Goal: Task Accomplishment & Management: Manage account settings

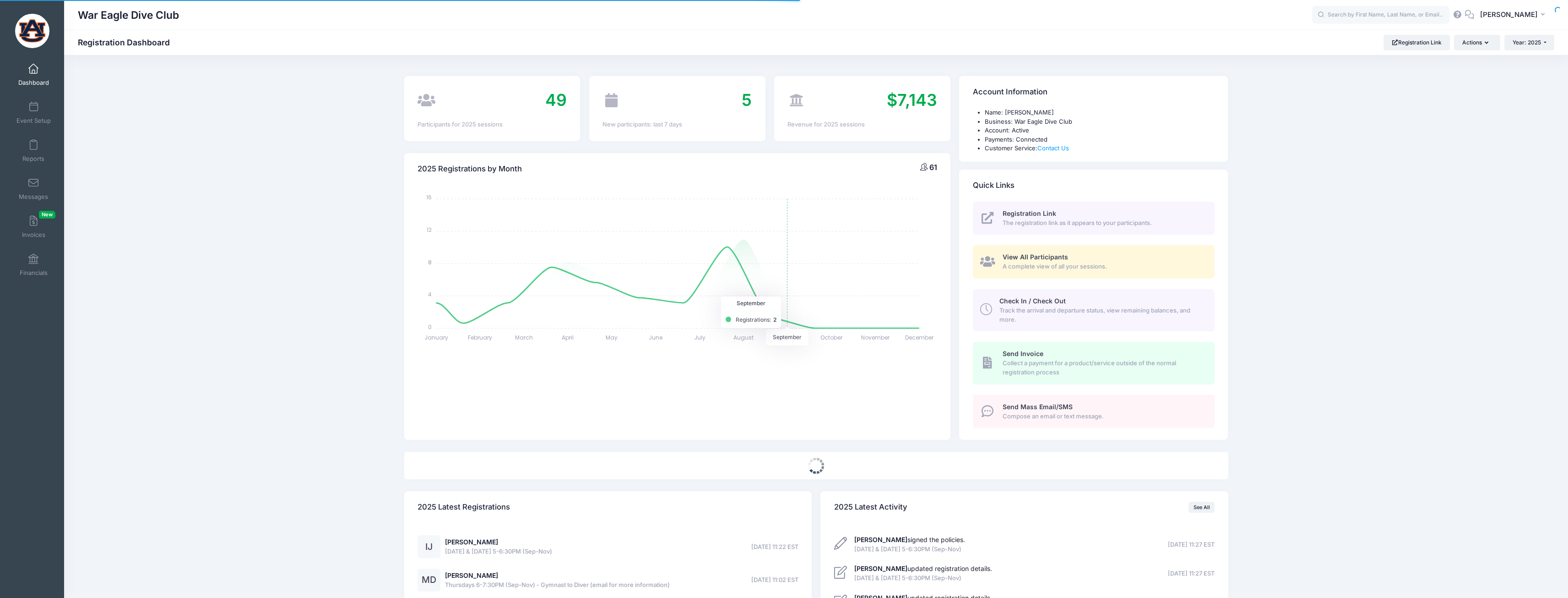
select select
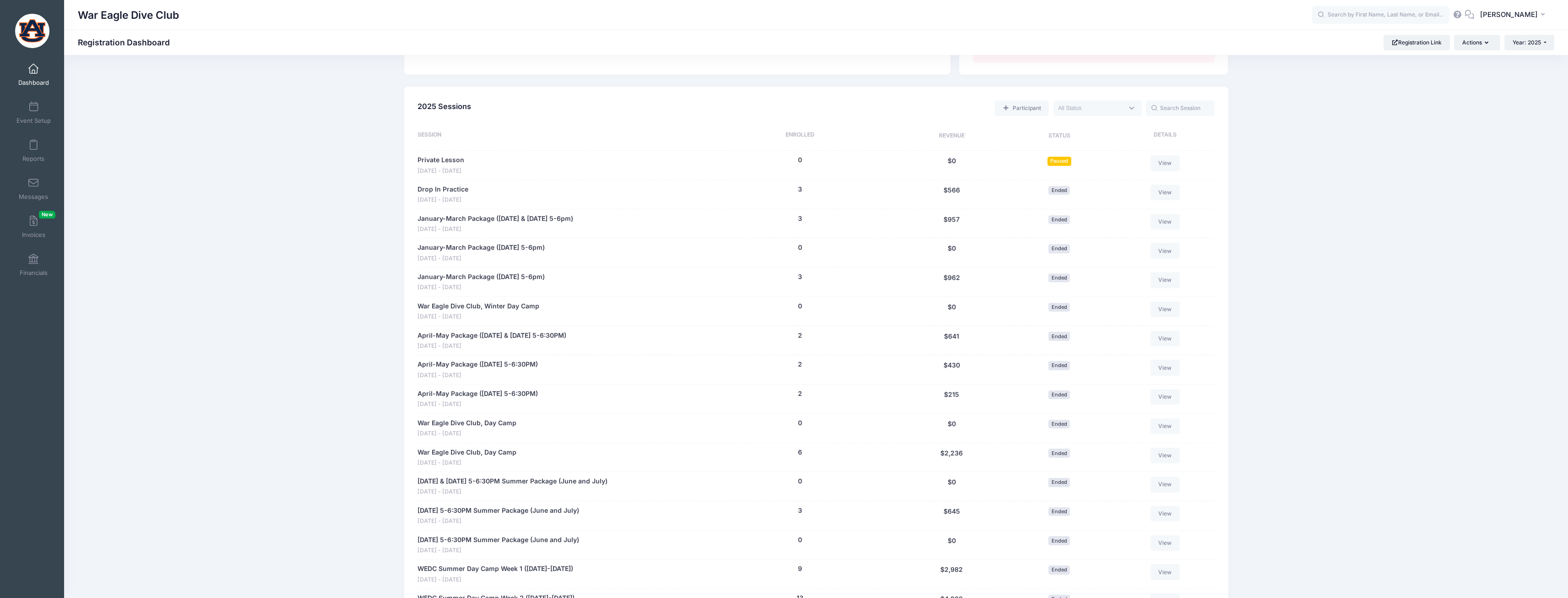
scroll to position [595, 0]
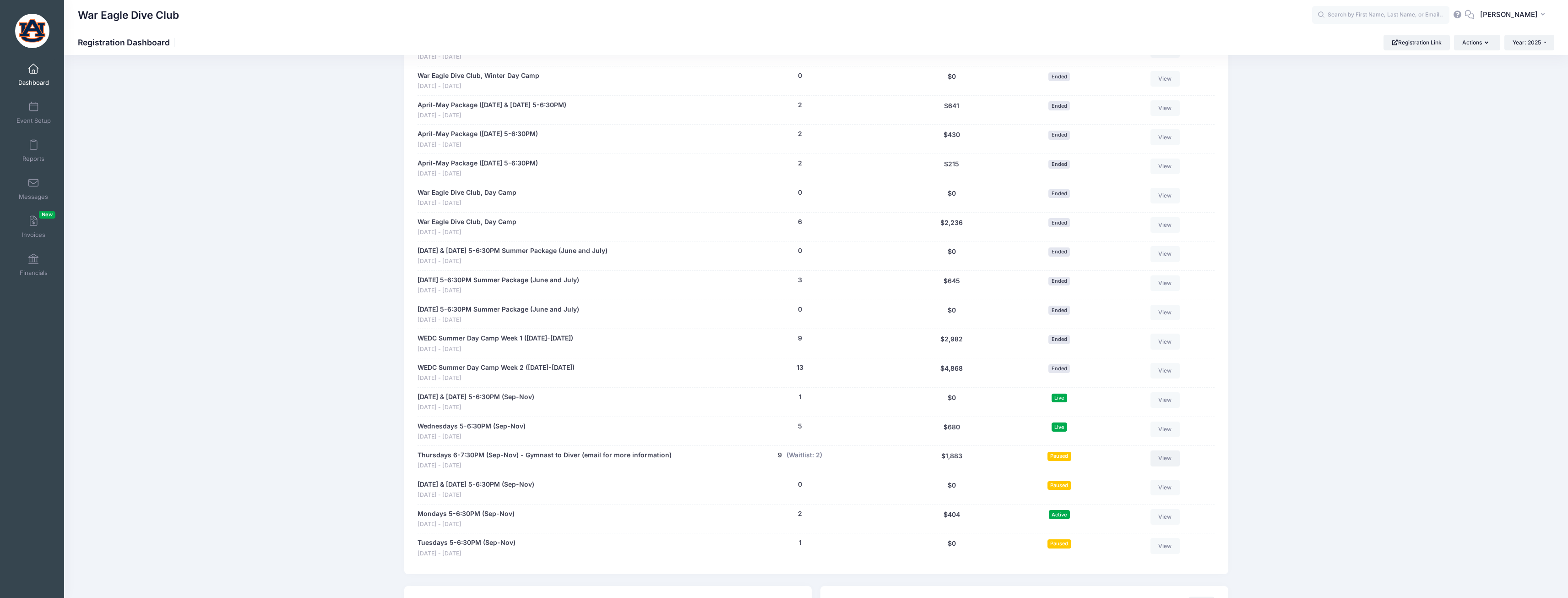
click at [1163, 458] on link "View" at bounding box center [1165, 458] width 30 height 15
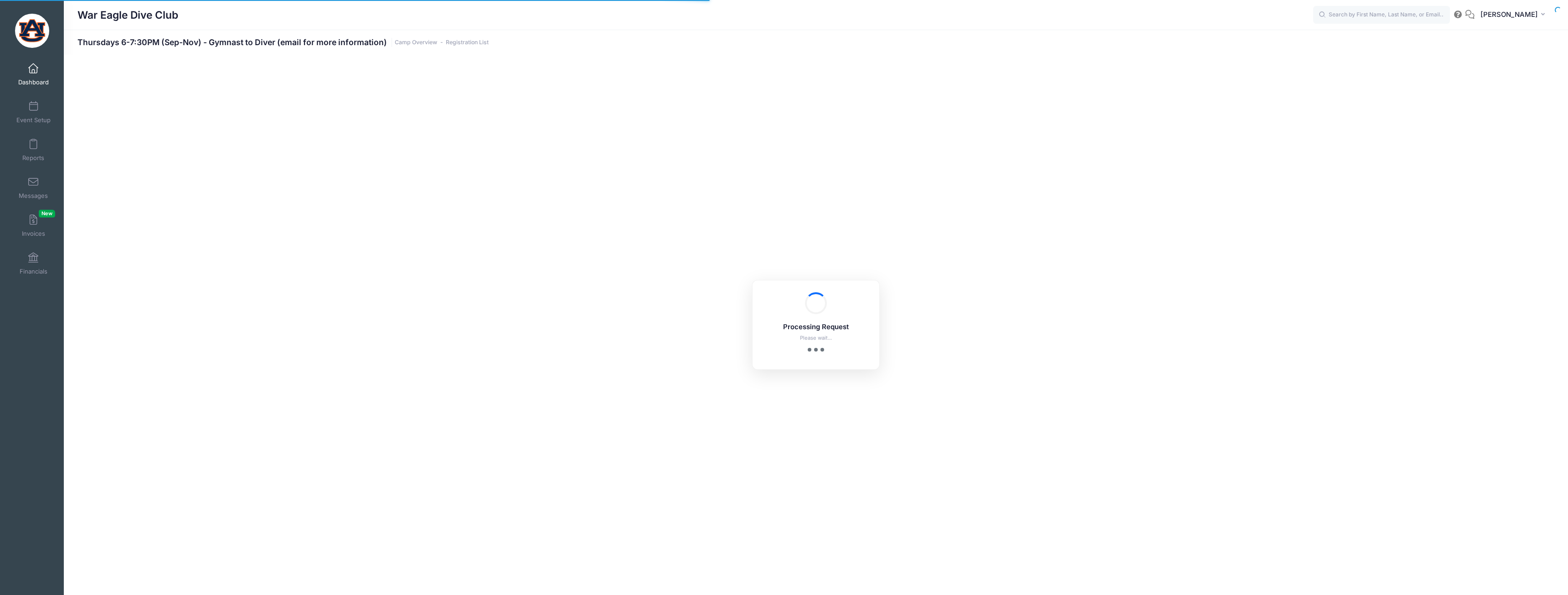
select select "10"
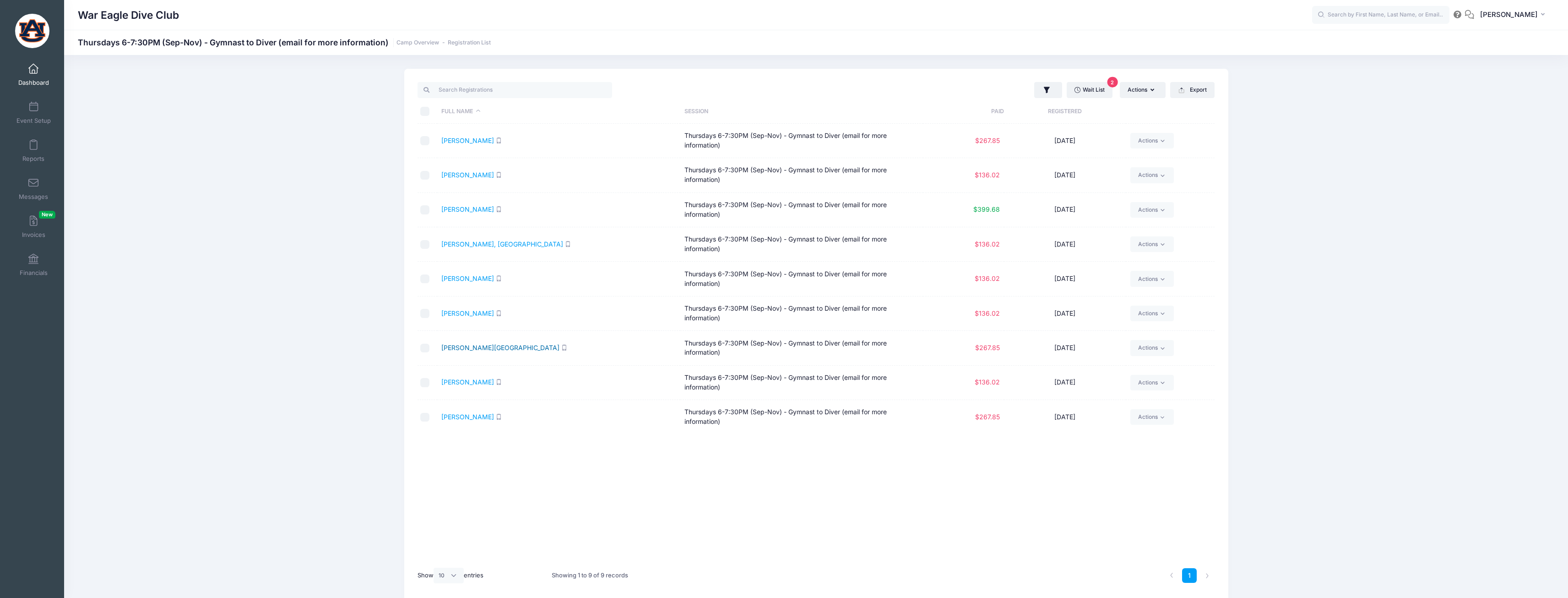
click at [456, 345] on link "Reedy, Samara" at bounding box center [500, 347] width 118 height 8
click at [474, 347] on link "Reedy, Samara" at bounding box center [500, 347] width 118 height 8
click at [1042, 88] on icon "button" at bounding box center [1046, 90] width 9 height 9
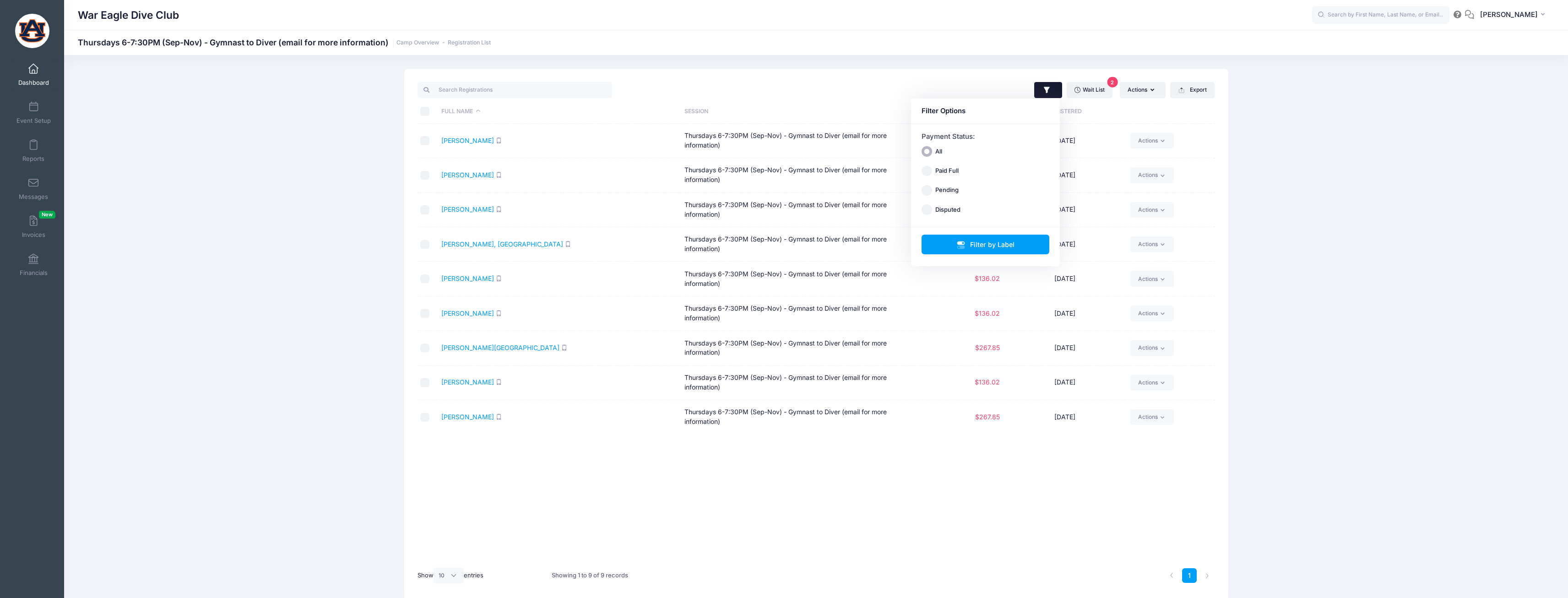
click at [1042, 88] on icon "button" at bounding box center [1046, 90] width 9 height 9
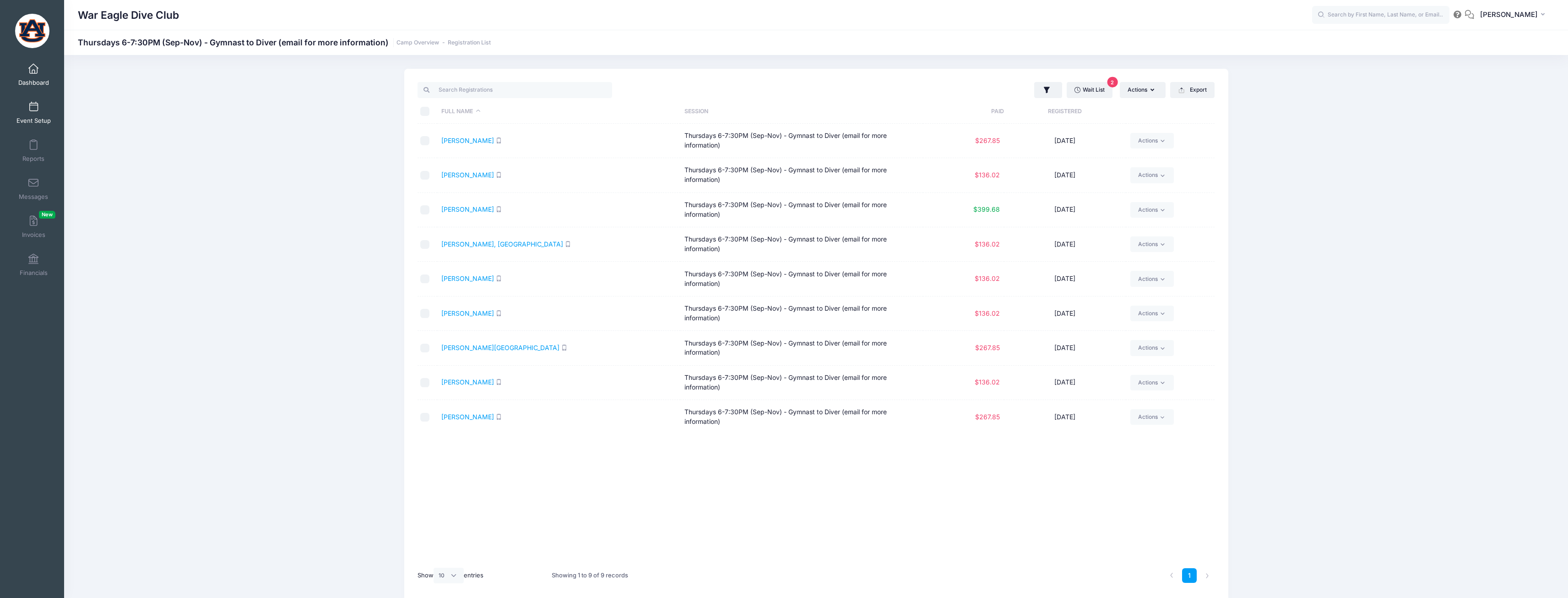
click at [34, 107] on span at bounding box center [34, 107] width 0 height 10
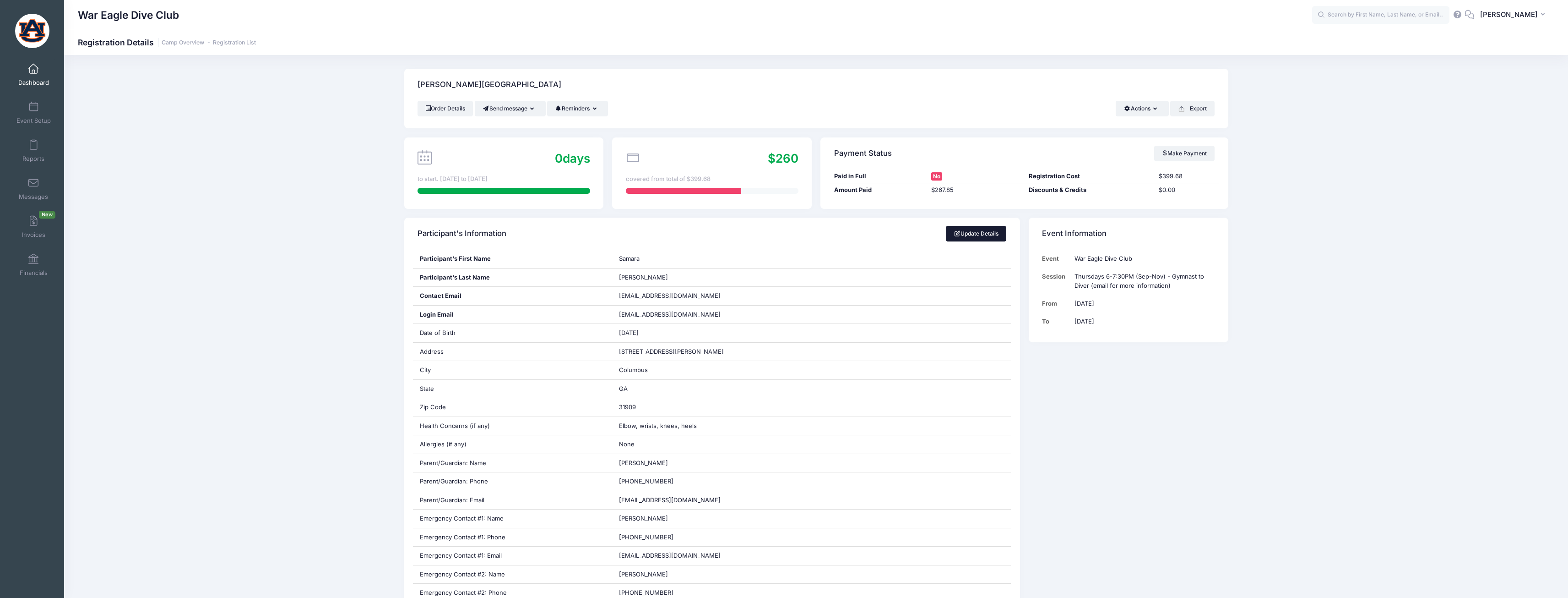
click at [964, 235] on link "Update Details" at bounding box center [976, 233] width 61 height 15
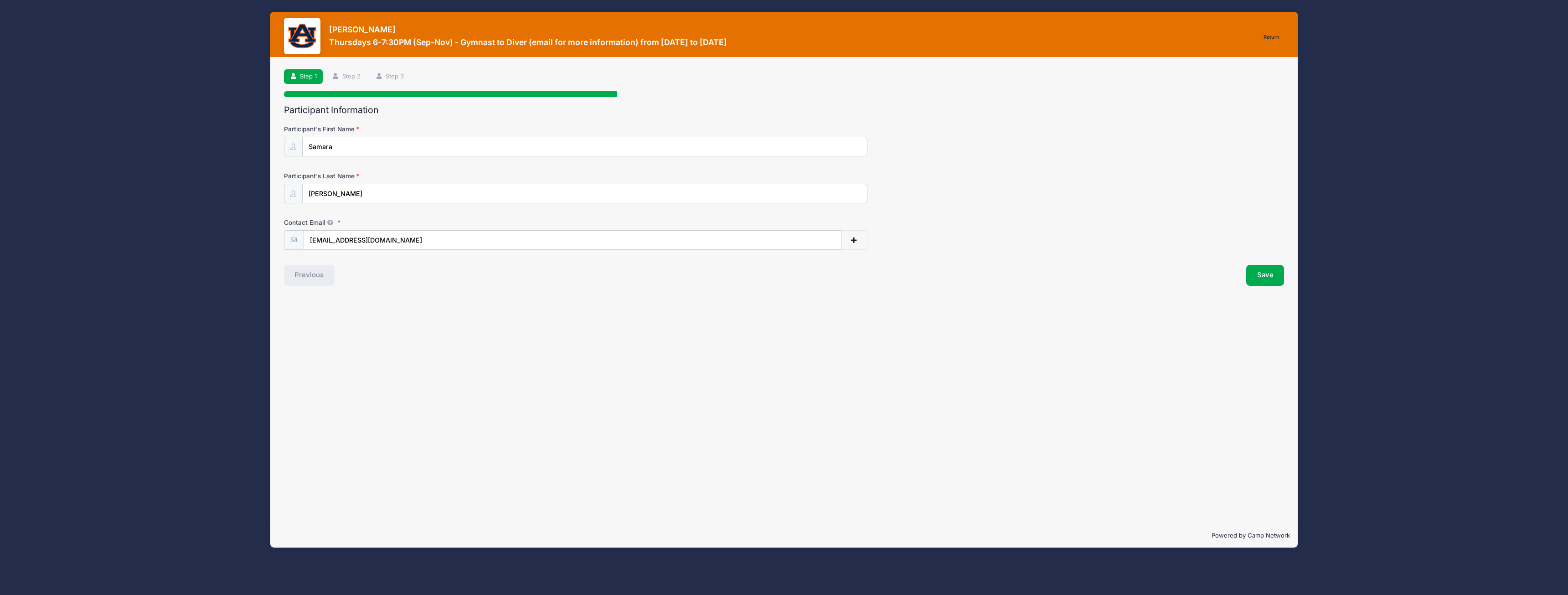
click at [864, 243] on button "button" at bounding box center [853, 240] width 26 height 19
click at [485, 290] on input "text" at bounding box center [531, 286] width 454 height 19
type input "[PERSON_NAME][EMAIL_ADDRESS][DOMAIN_NAME]"
click at [1267, 321] on button "Save" at bounding box center [1265, 321] width 38 height 21
click at [1252, 320] on button "Save" at bounding box center [1265, 321] width 38 height 21
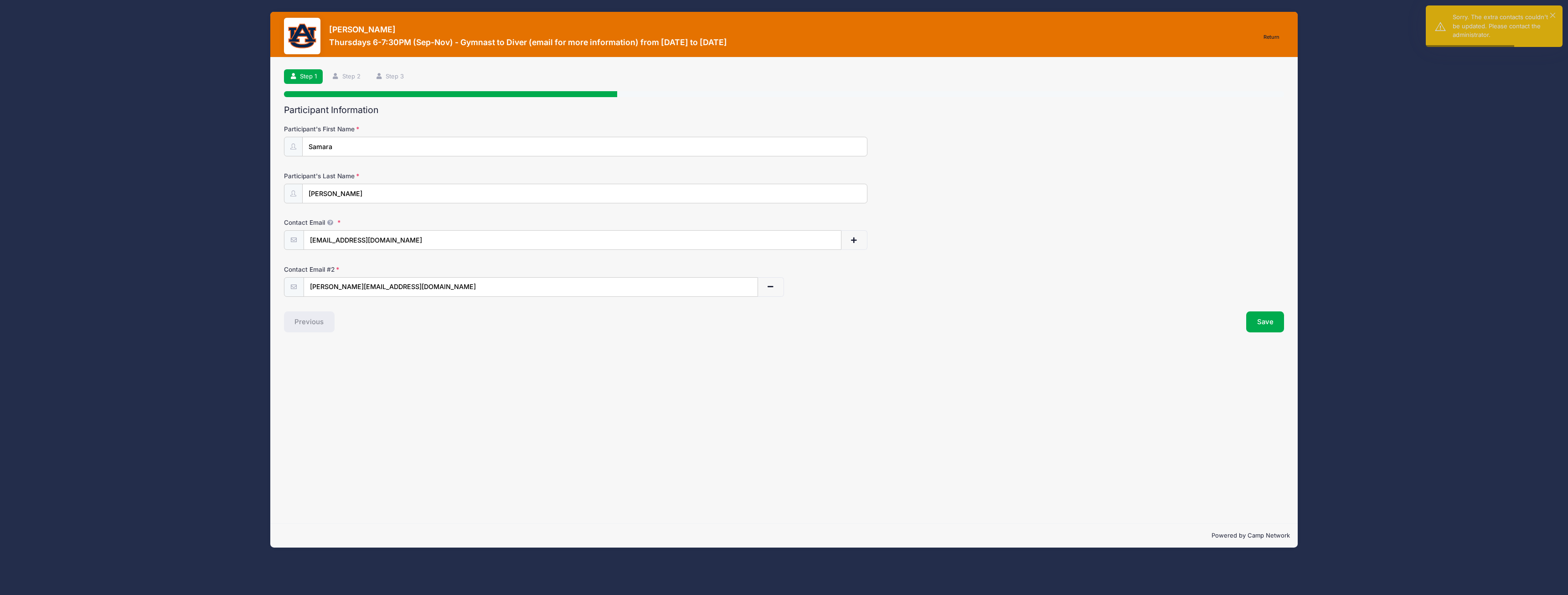
click at [768, 281] on button "button" at bounding box center [770, 286] width 26 height 19
click at [1266, 279] on button "Save" at bounding box center [1265, 275] width 38 height 21
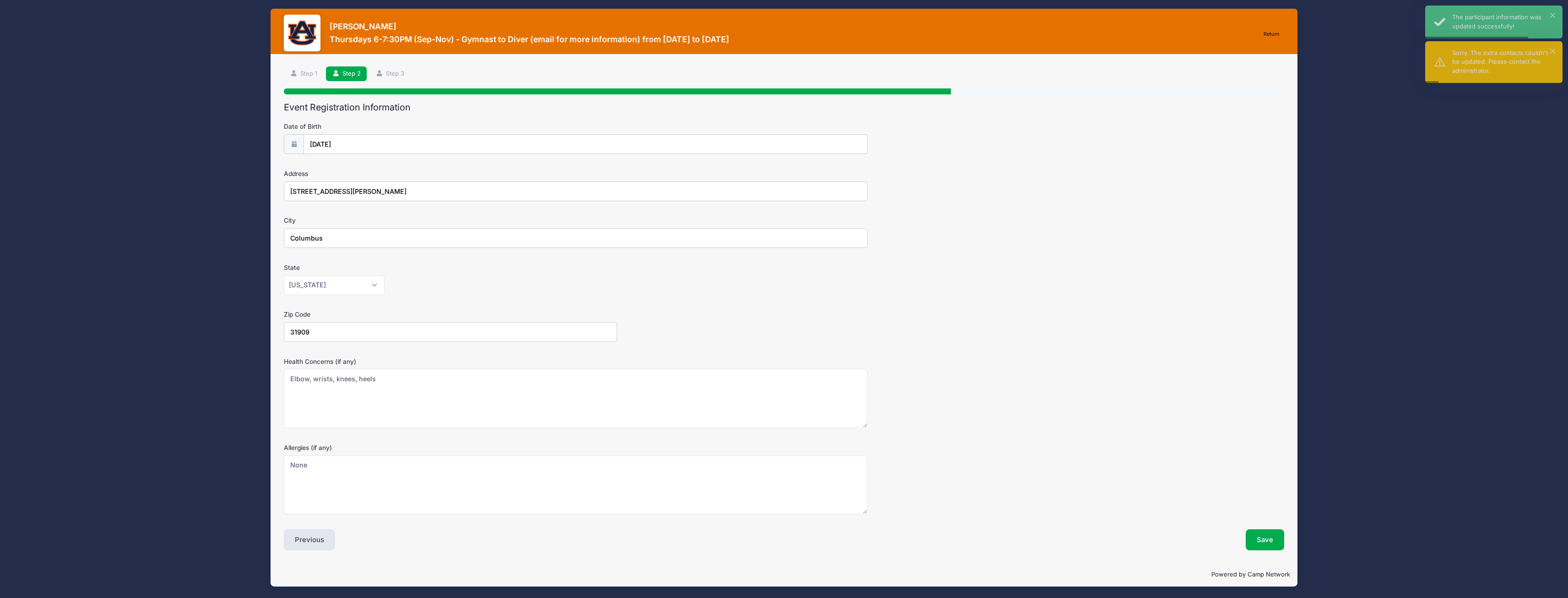
scroll to position [3, 0]
click at [1251, 533] on button "Save" at bounding box center [1265, 539] width 38 height 21
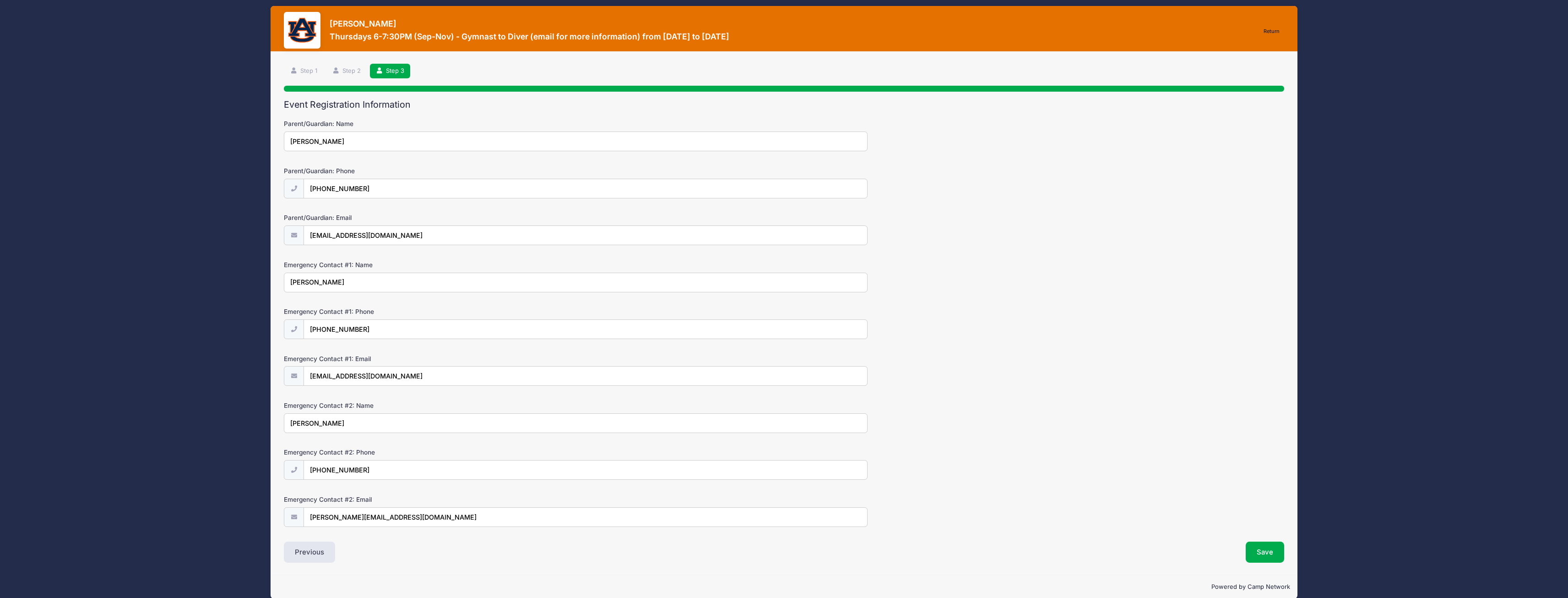
scroll to position [0, 0]
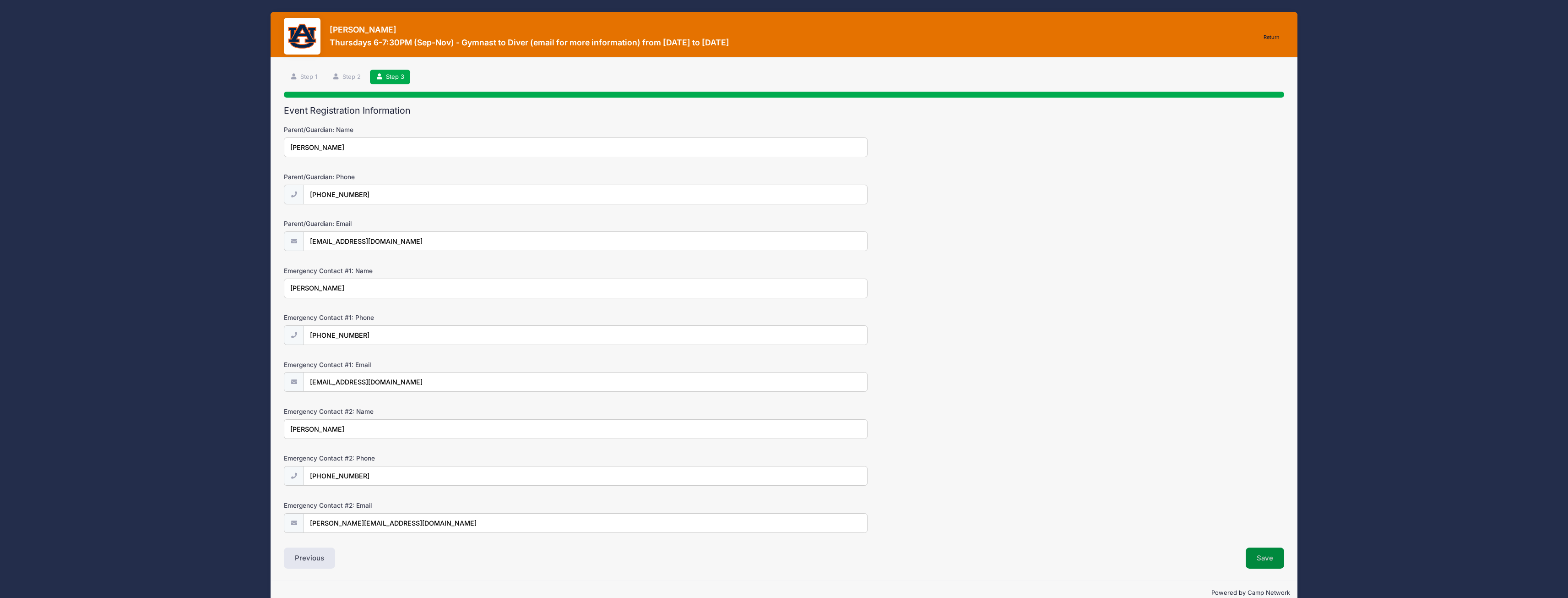
click at [1265, 551] on button "Save" at bounding box center [1265, 557] width 38 height 21
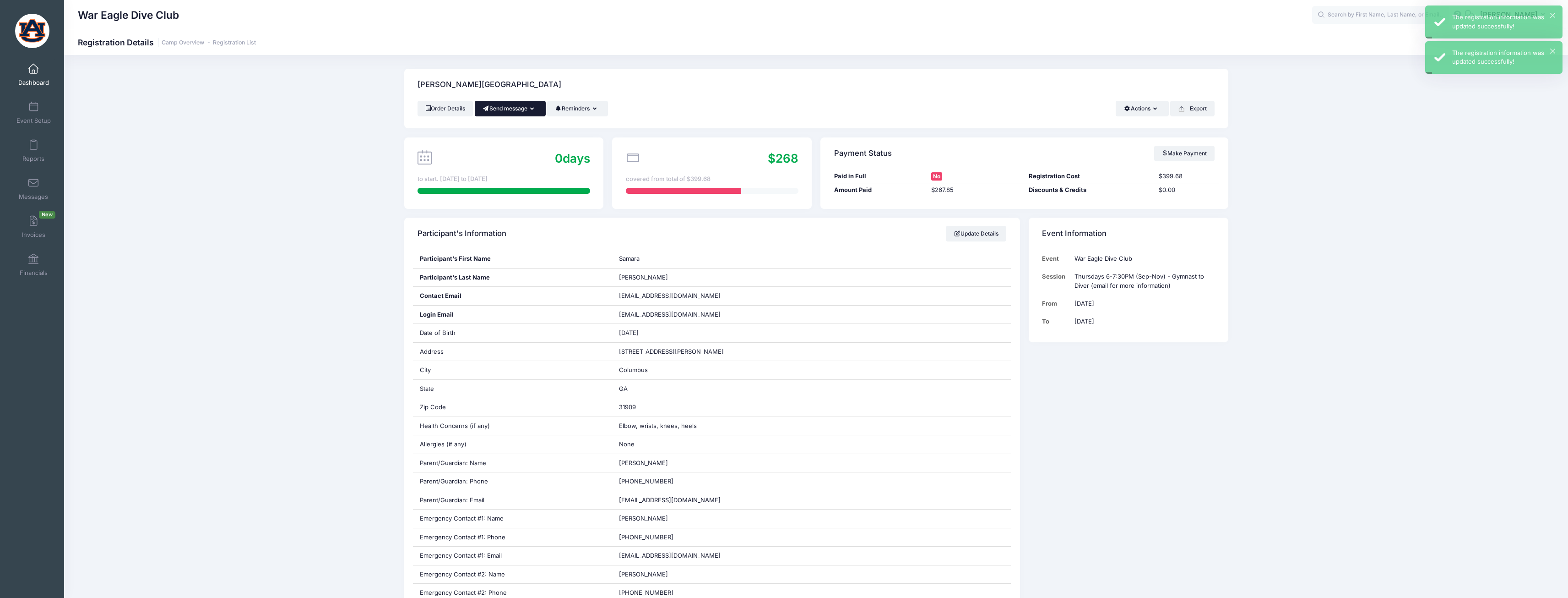
click at [493, 108] on button "Send message" at bounding box center [511, 108] width 71 height 15
click at [527, 107] on button "Send message" at bounding box center [511, 108] width 71 height 15
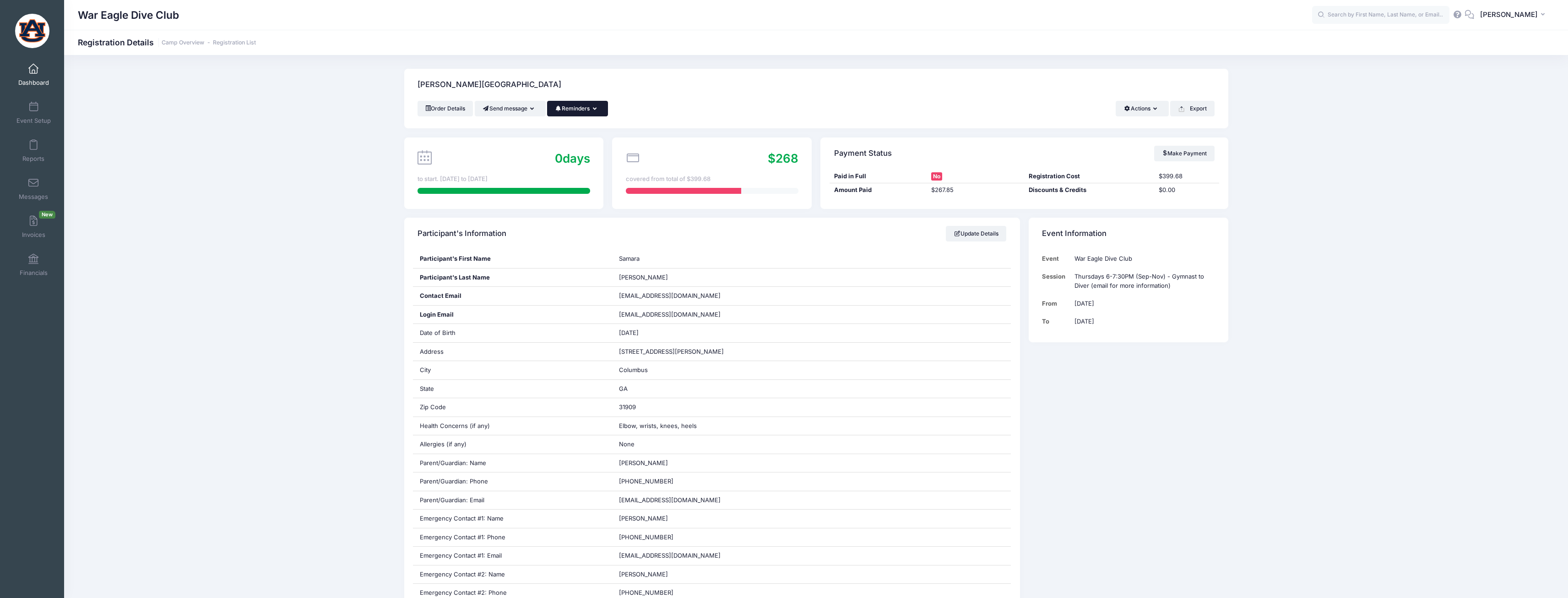
click at [583, 107] on button "Reminders" at bounding box center [577, 108] width 61 height 15
click at [587, 107] on button "Reminders" at bounding box center [577, 108] width 61 height 15
click at [1135, 111] on button "Actions" at bounding box center [1142, 108] width 52 height 15
click at [987, 228] on link "Update Details" at bounding box center [976, 233] width 61 height 15
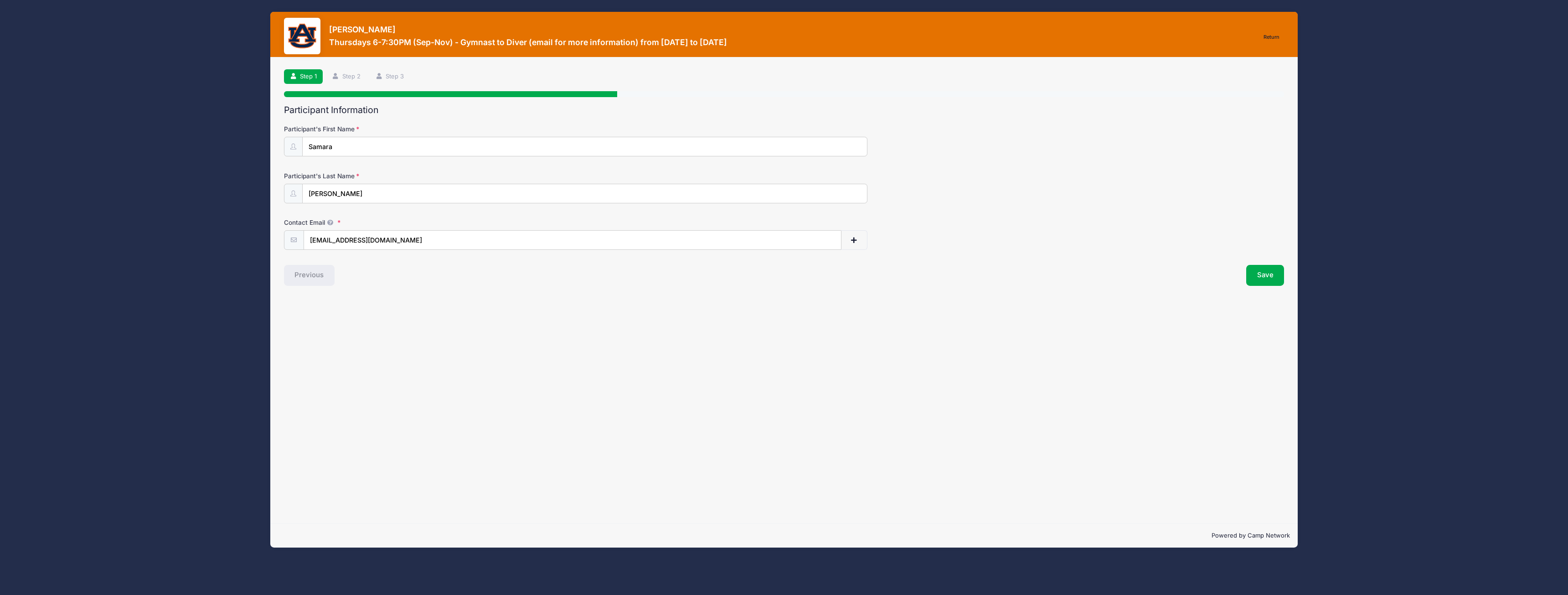
click at [866, 245] on button "button" at bounding box center [853, 240] width 26 height 19
click at [638, 291] on input "text" at bounding box center [531, 286] width 454 height 19
type input "[PERSON_NAME][EMAIL_ADDRESS][DOMAIN_NAME]"
click at [1277, 329] on button "Save" at bounding box center [1265, 321] width 38 height 21
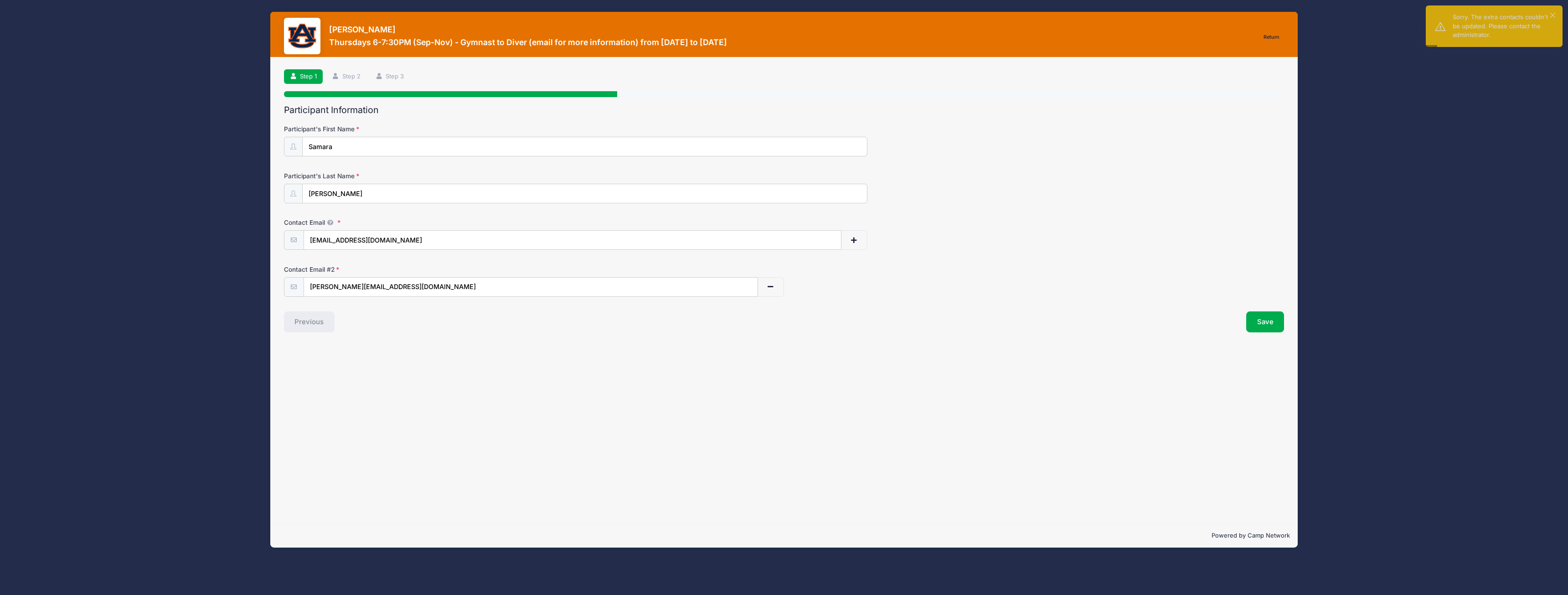
click at [316, 324] on div "Previous" at bounding box center [532, 321] width 505 height 21
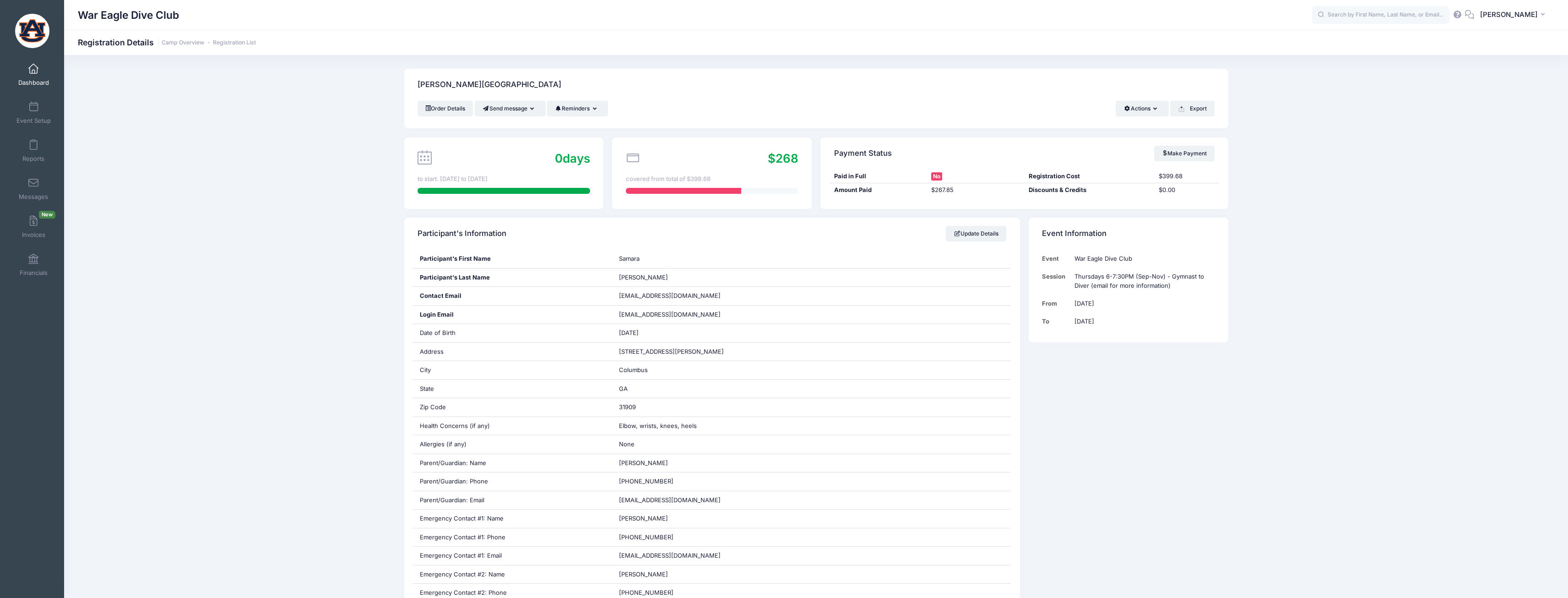
click at [38, 80] on span "Dashboard" at bounding box center [34, 82] width 30 height 8
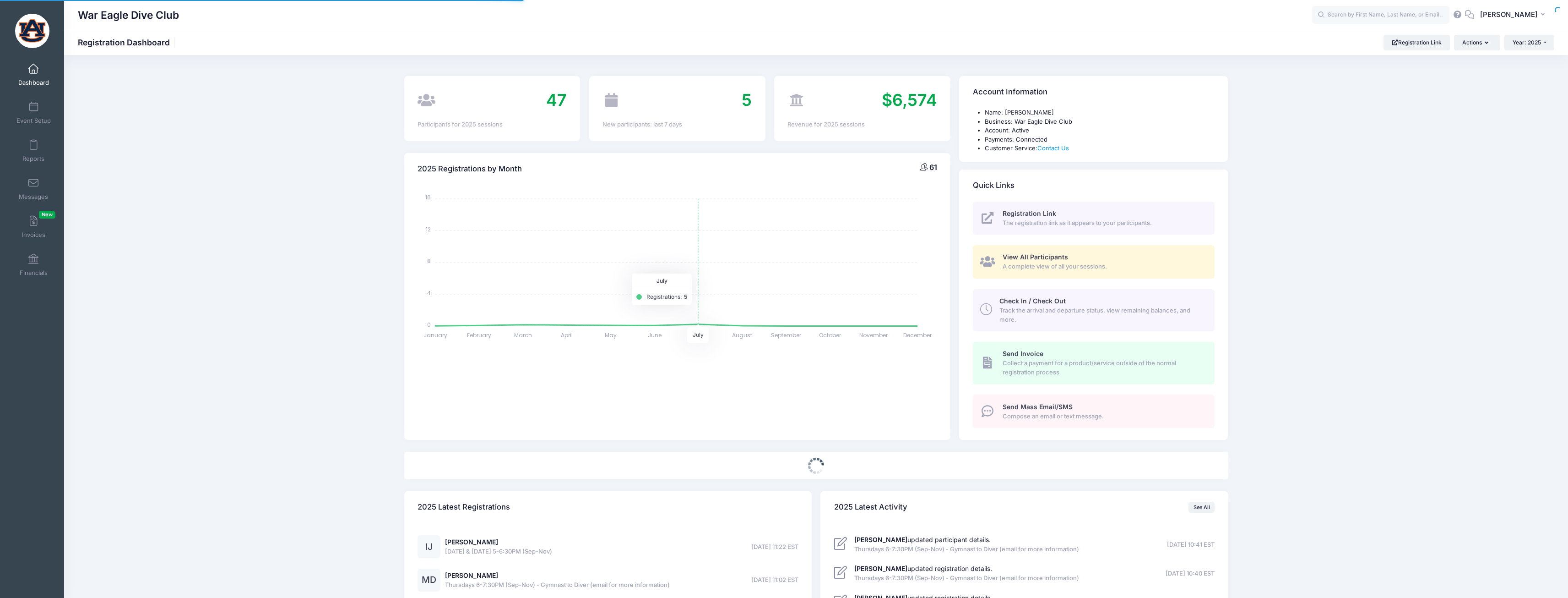
select select
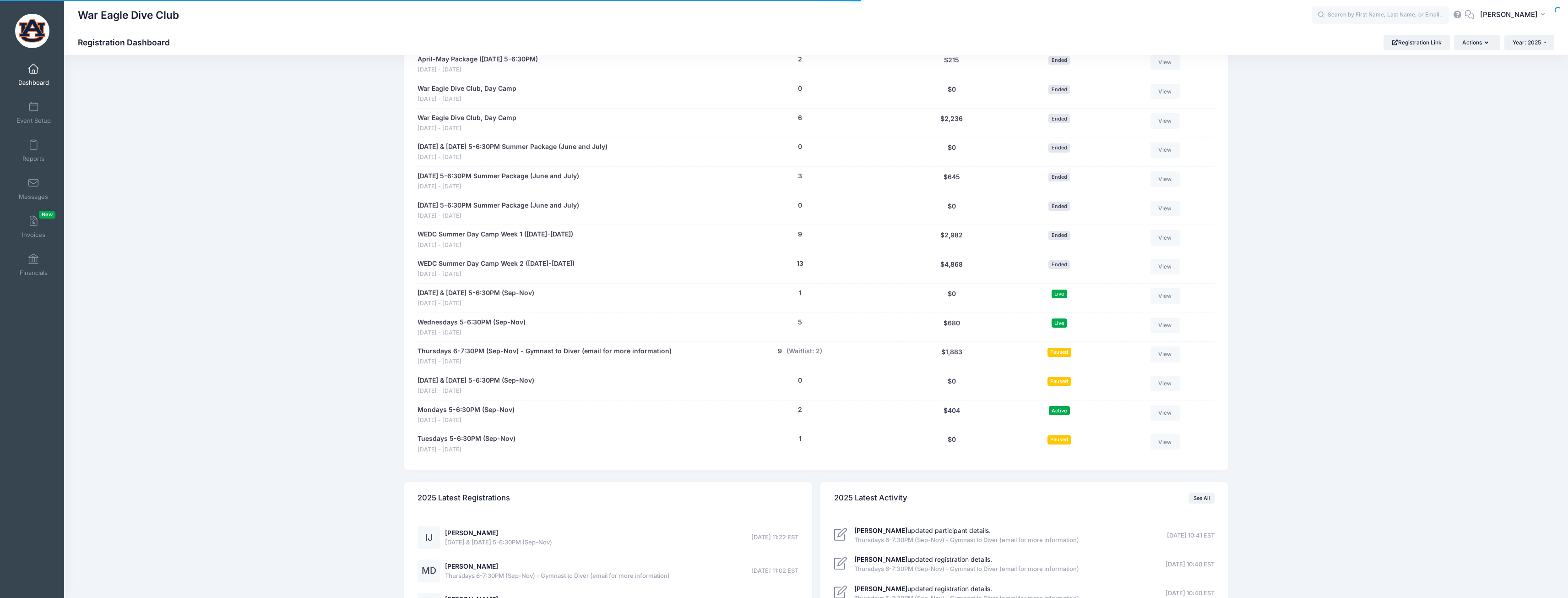
scroll to position [733, 0]
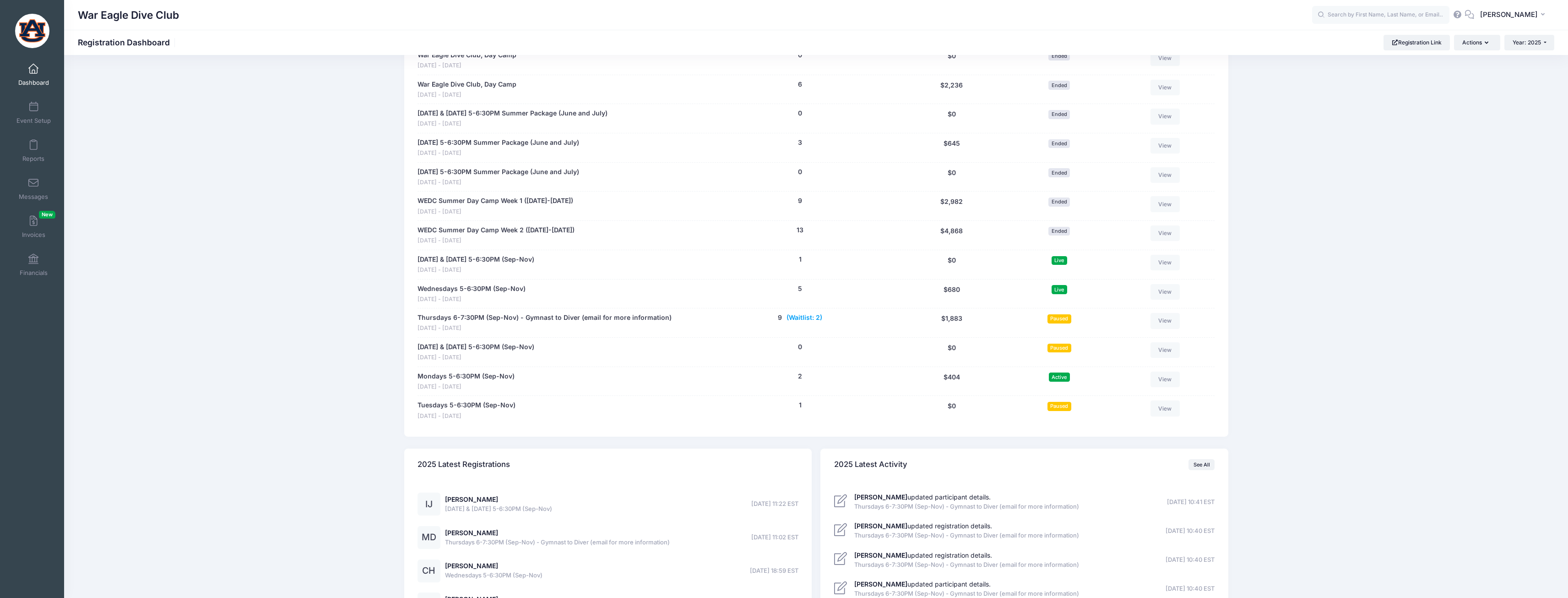
click at [795, 315] on button "(Waitlist: 2)" at bounding box center [805, 317] width 36 height 9
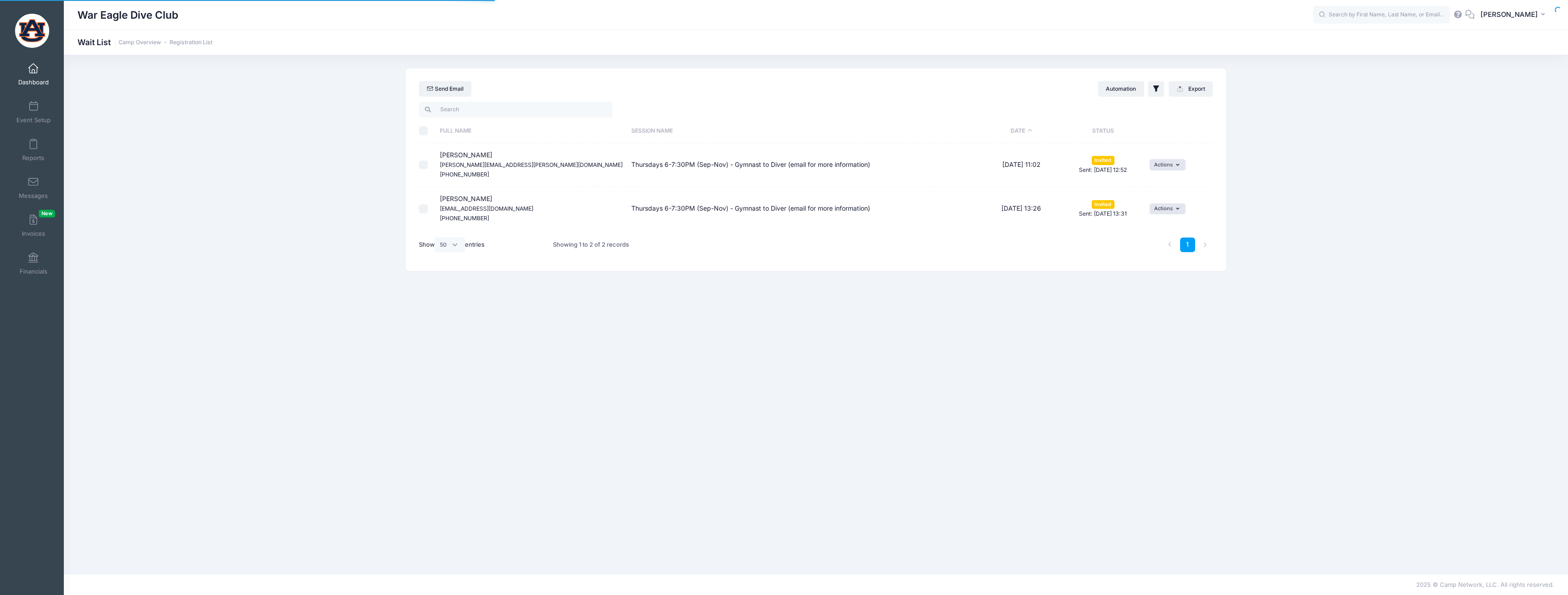
select select "50"
click at [27, 76] on link "Dashboard" at bounding box center [33, 74] width 43 height 32
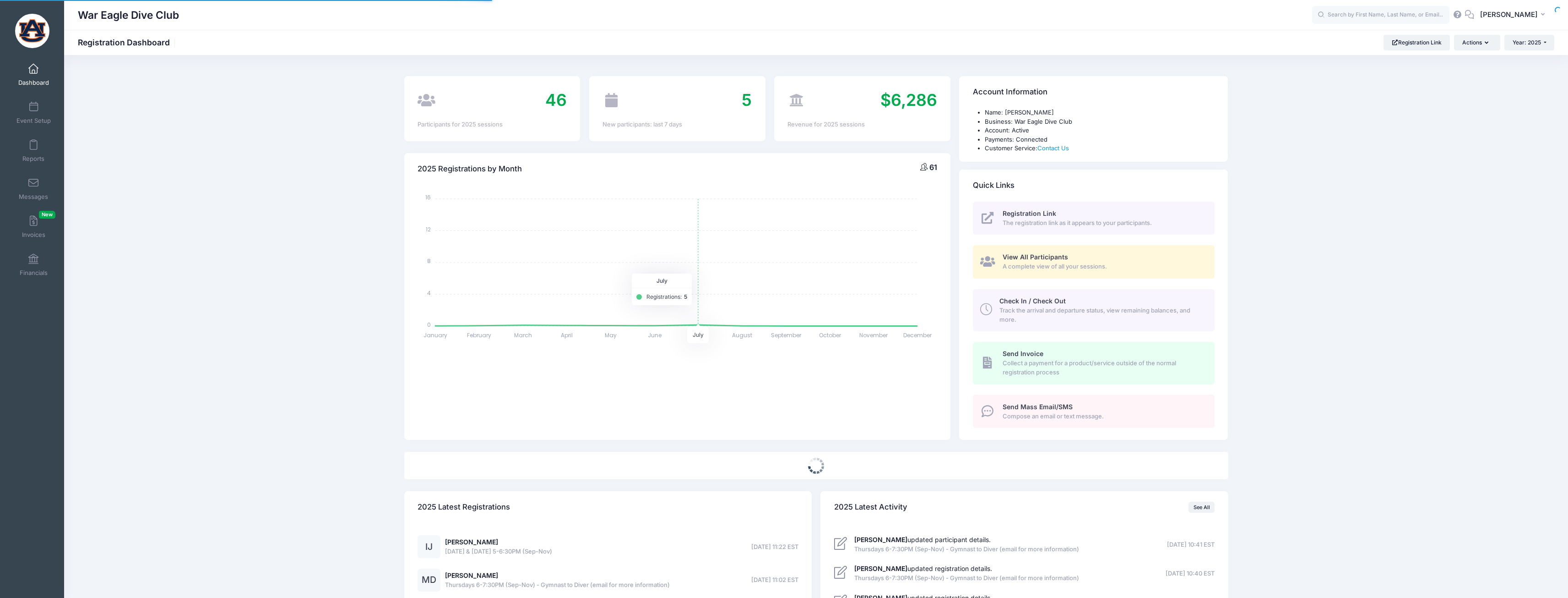
select select
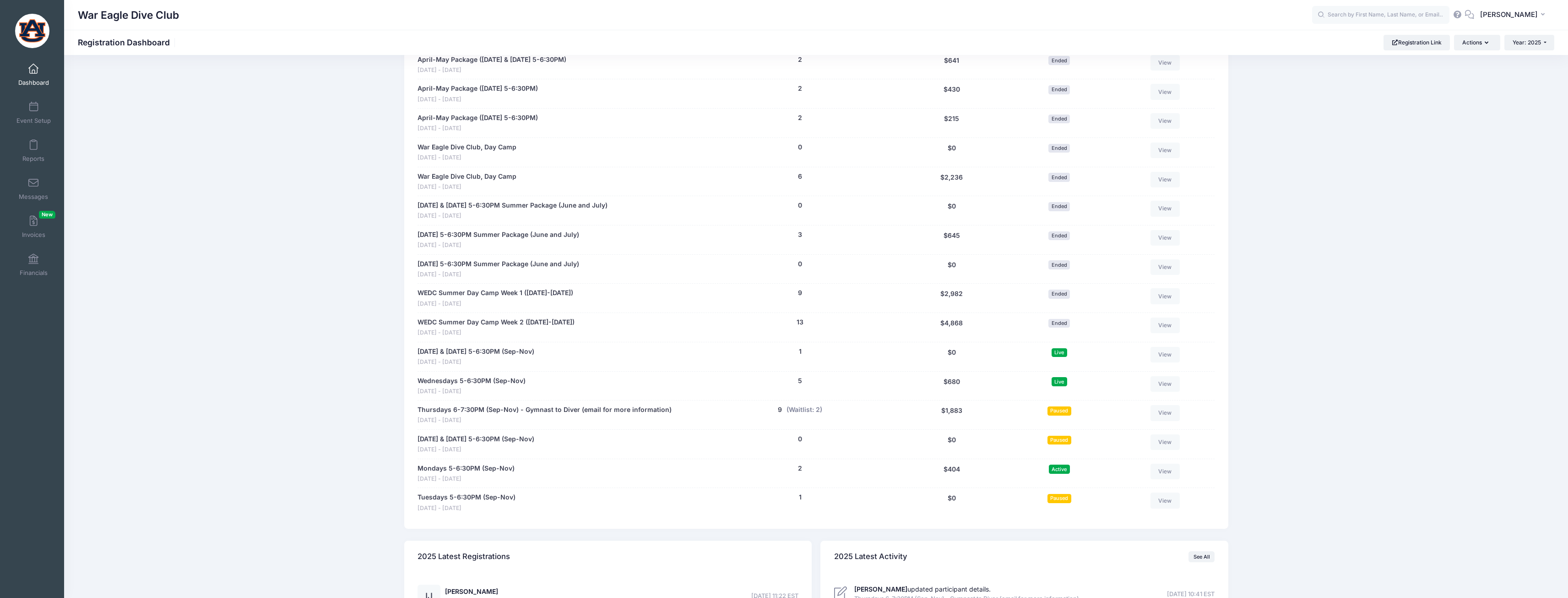
scroll to position [641, 0]
click at [1159, 406] on link "View" at bounding box center [1165, 412] width 30 height 15
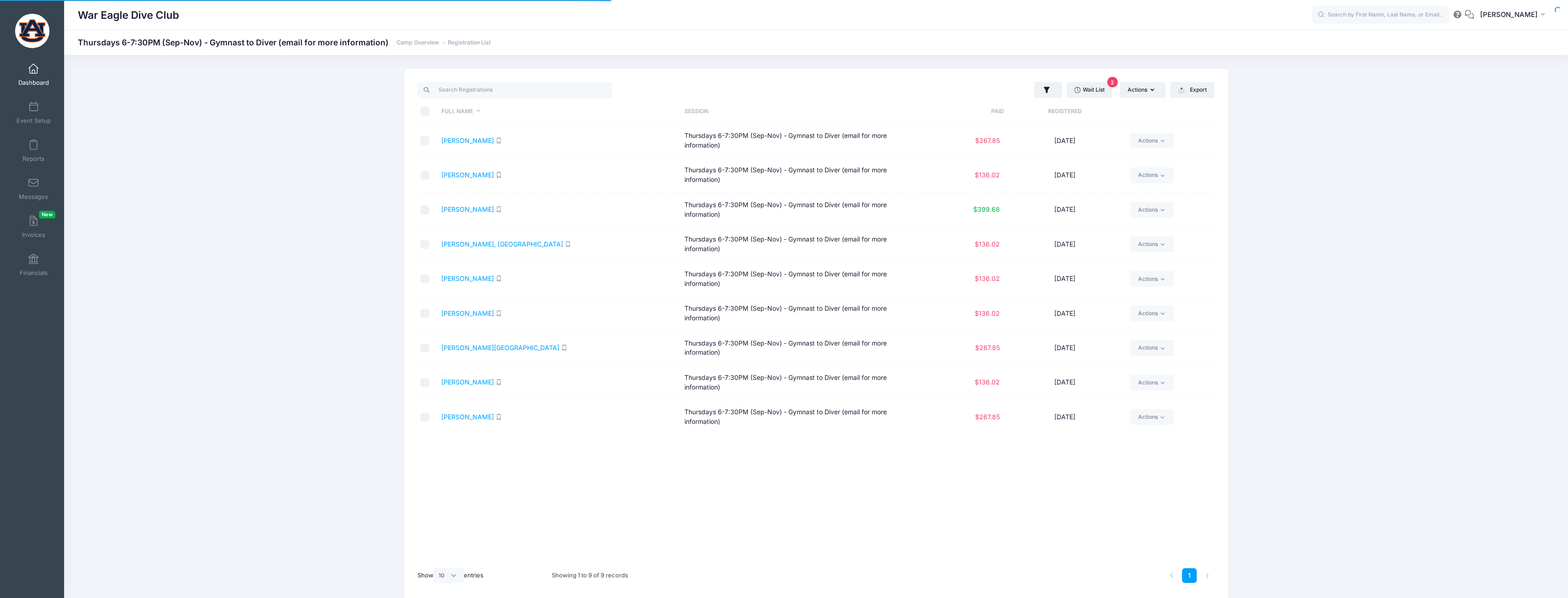
select select "10"
click at [1137, 341] on link "Actions" at bounding box center [1151, 348] width 43 height 15
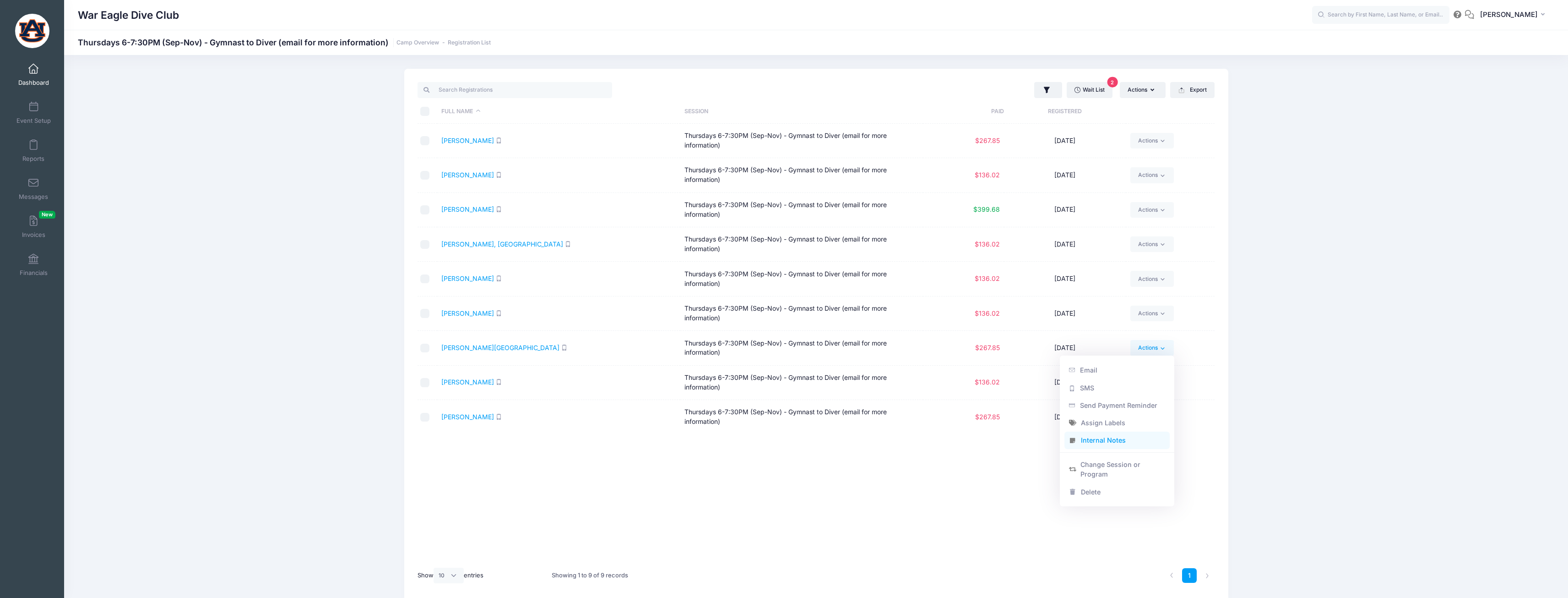
click at [1090, 441] on link "Internal Notes" at bounding box center [1117, 440] width 106 height 18
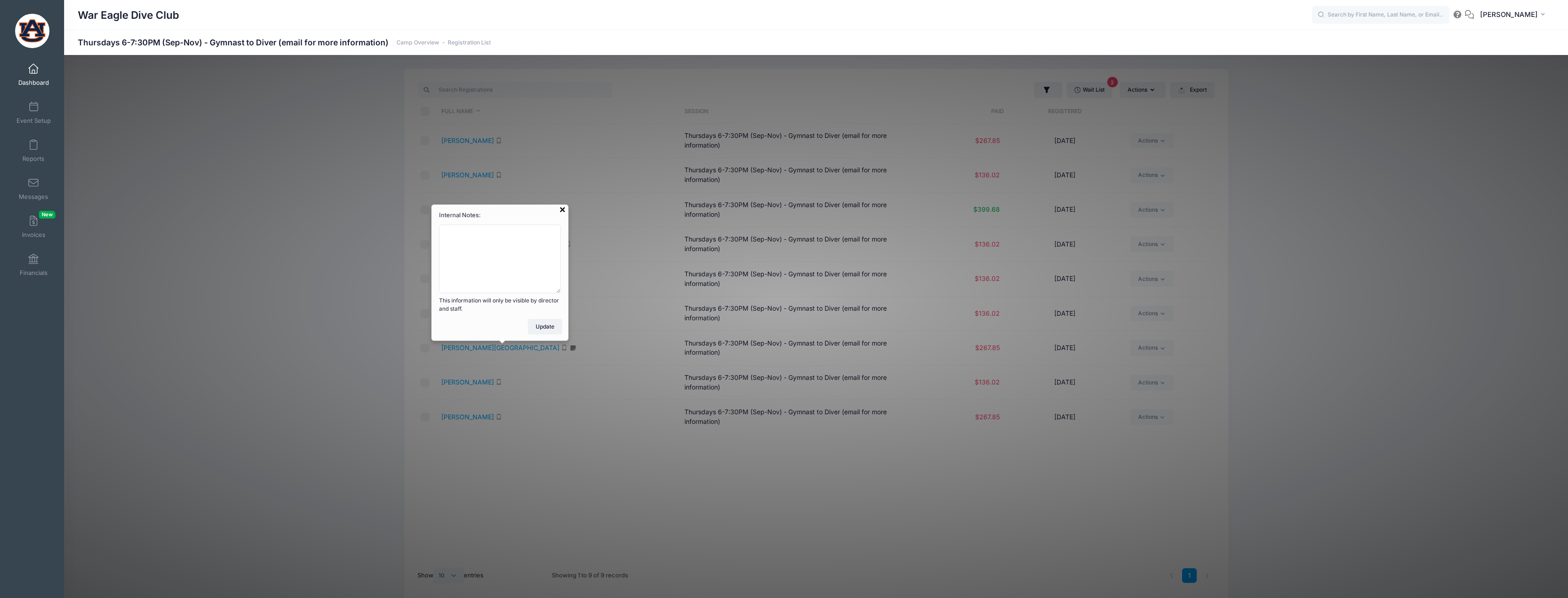
click at [560, 212] on div at bounding box center [562, 211] width 6 height 8
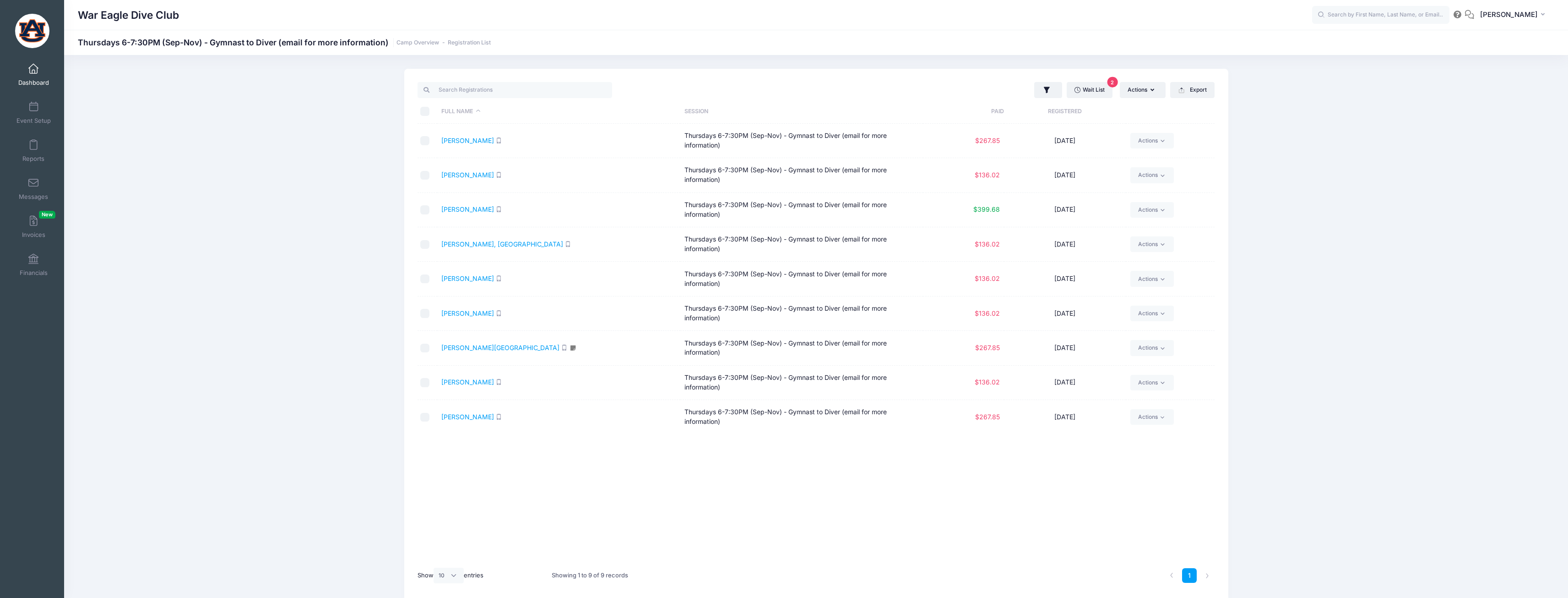
click at [569, 350] on icon at bounding box center [572, 348] width 8 height 6
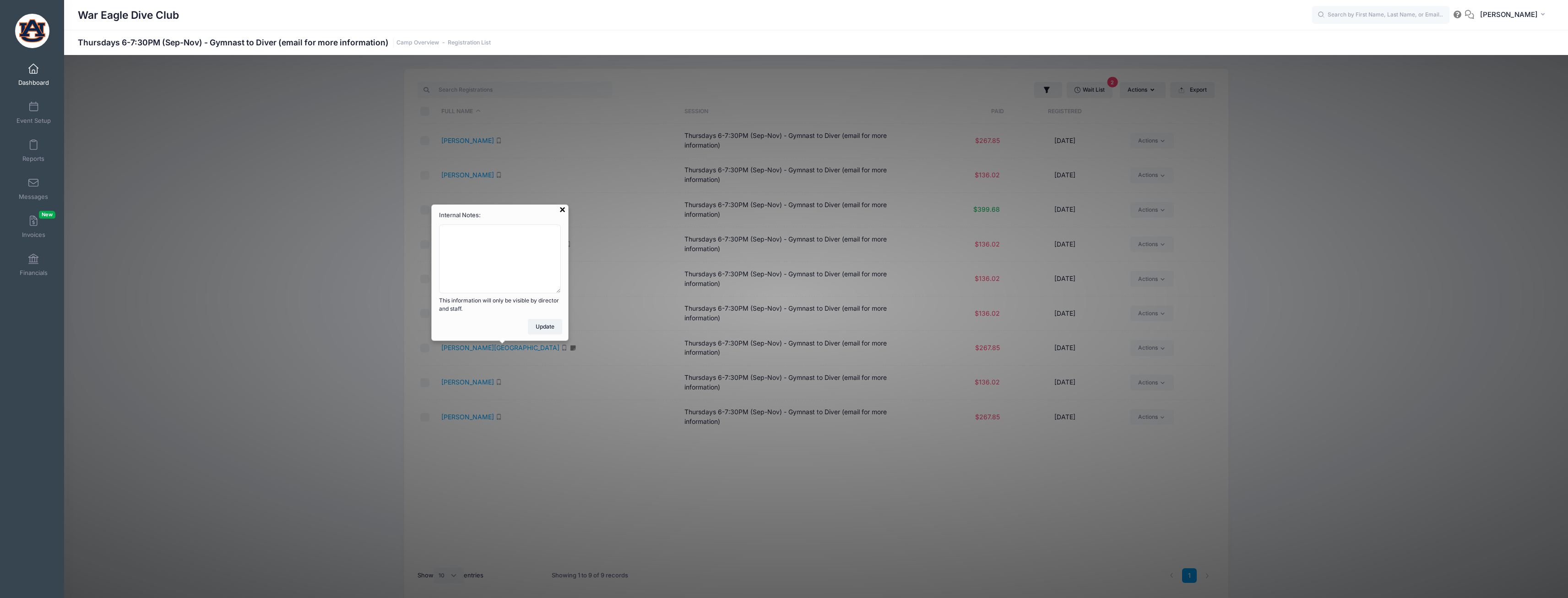
click at [565, 209] on div at bounding box center [562, 211] width 6 height 8
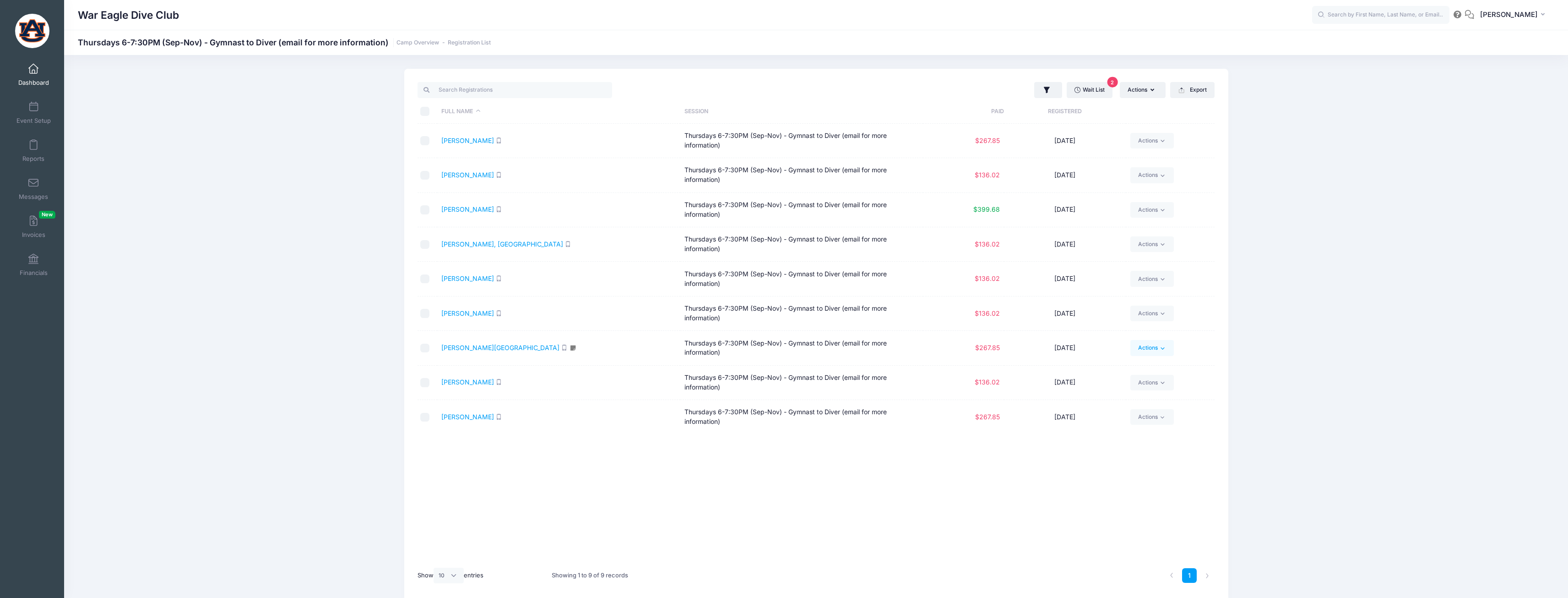
click at [1148, 349] on link "Actions" at bounding box center [1151, 348] width 43 height 15
click at [1112, 438] on link "Internal Notes" at bounding box center [1117, 440] width 106 height 18
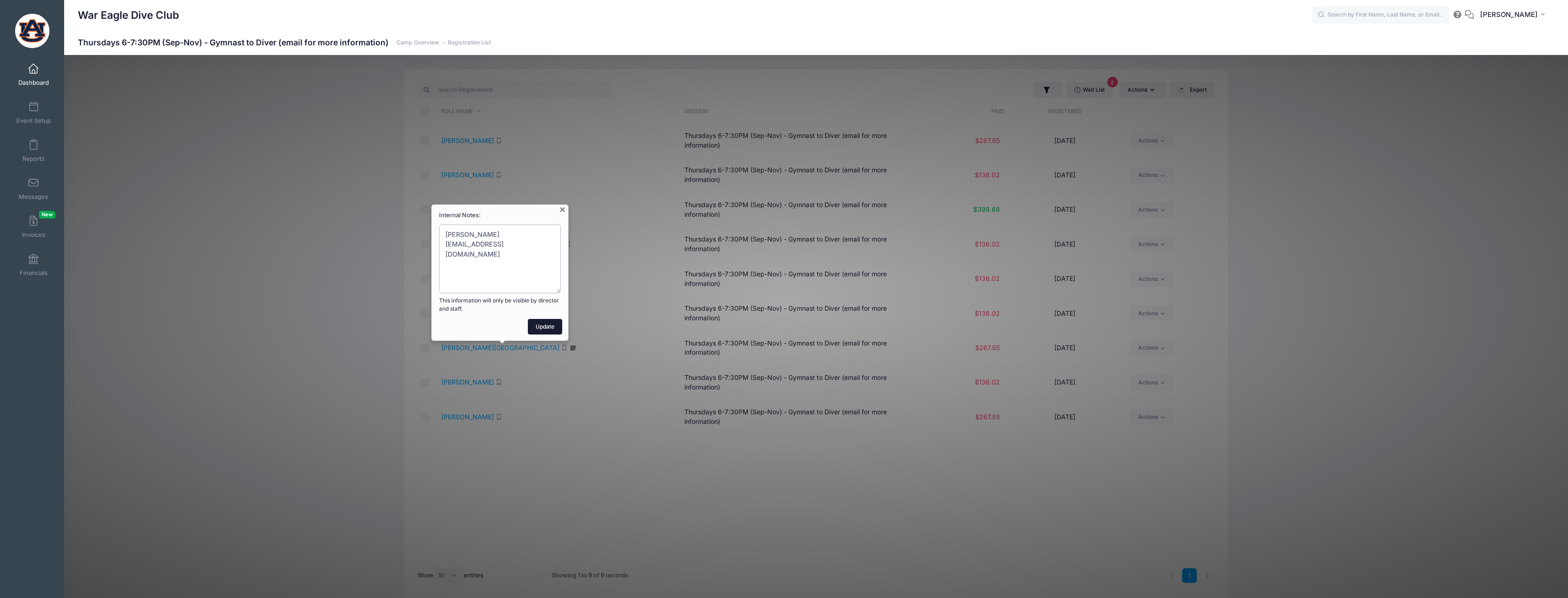
type textarea "[PERSON_NAME][EMAIL_ADDRESS][DOMAIN_NAME]"
click at [549, 330] on button "Update" at bounding box center [545, 326] width 35 height 15
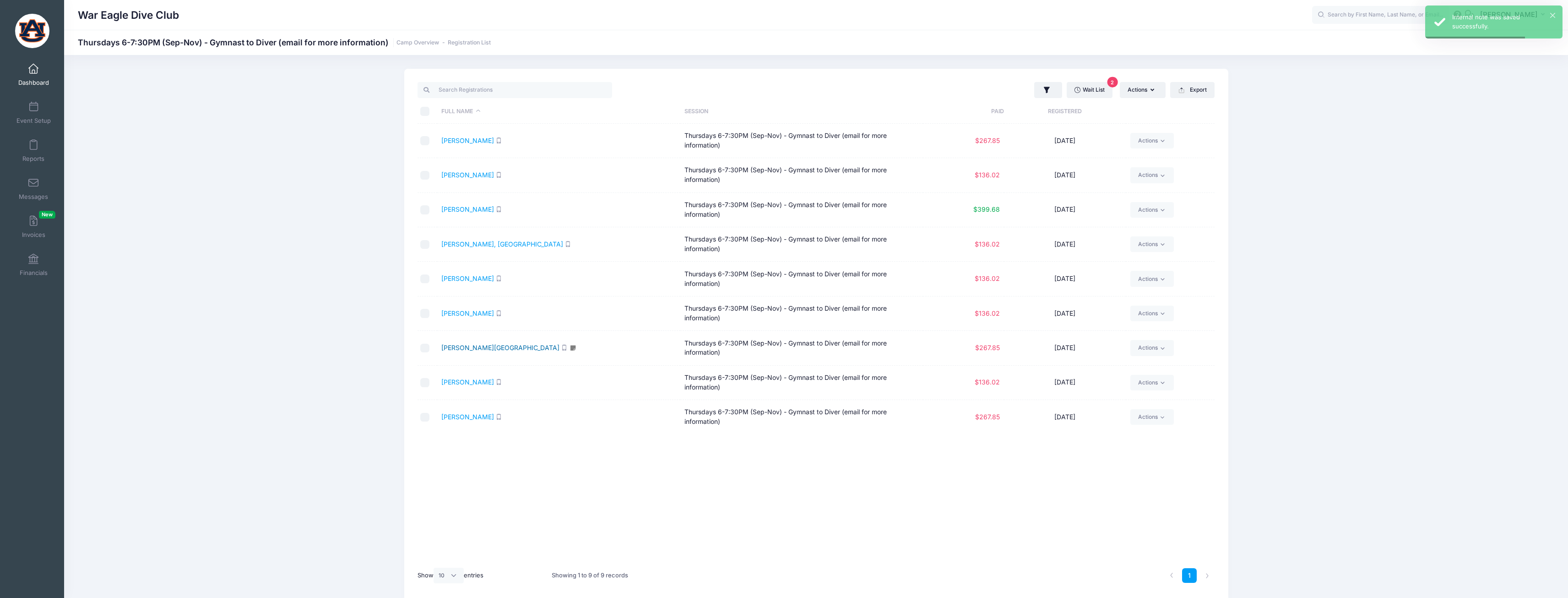
click at [460, 347] on link "Reedy, Samara" at bounding box center [500, 347] width 118 height 8
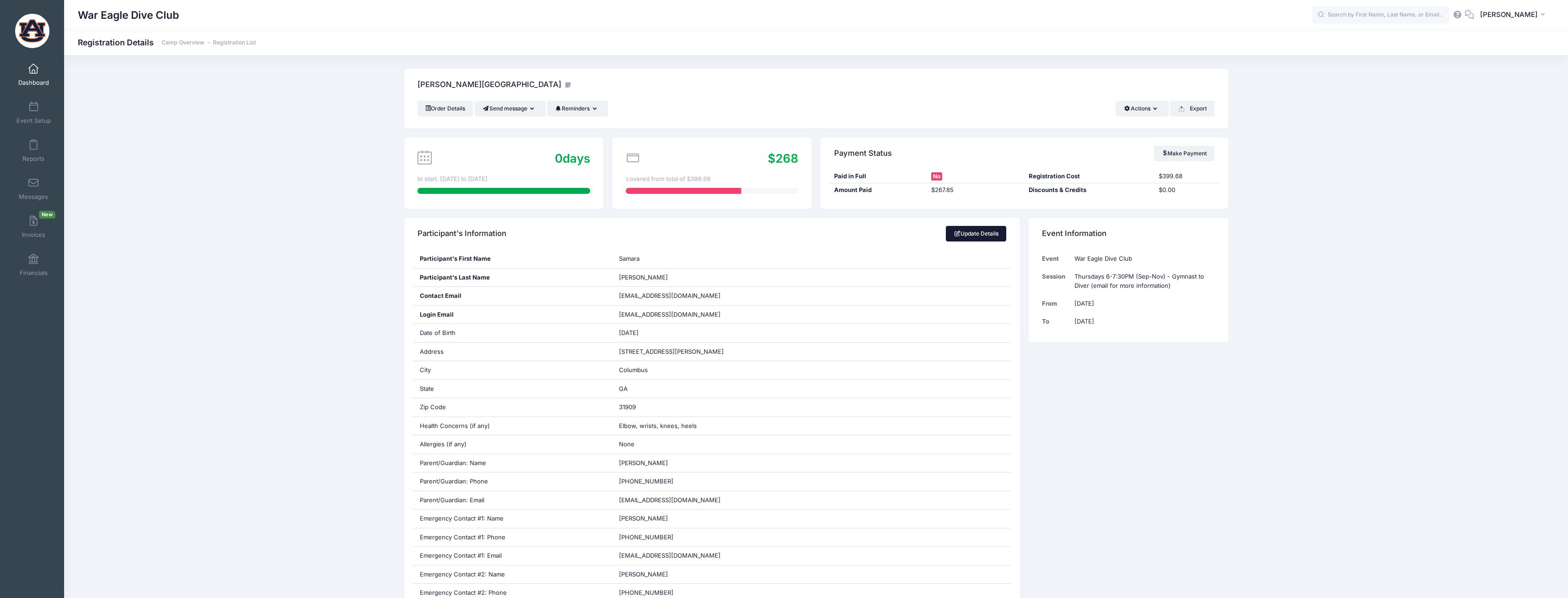
click at [975, 238] on link "Update Details" at bounding box center [976, 233] width 61 height 15
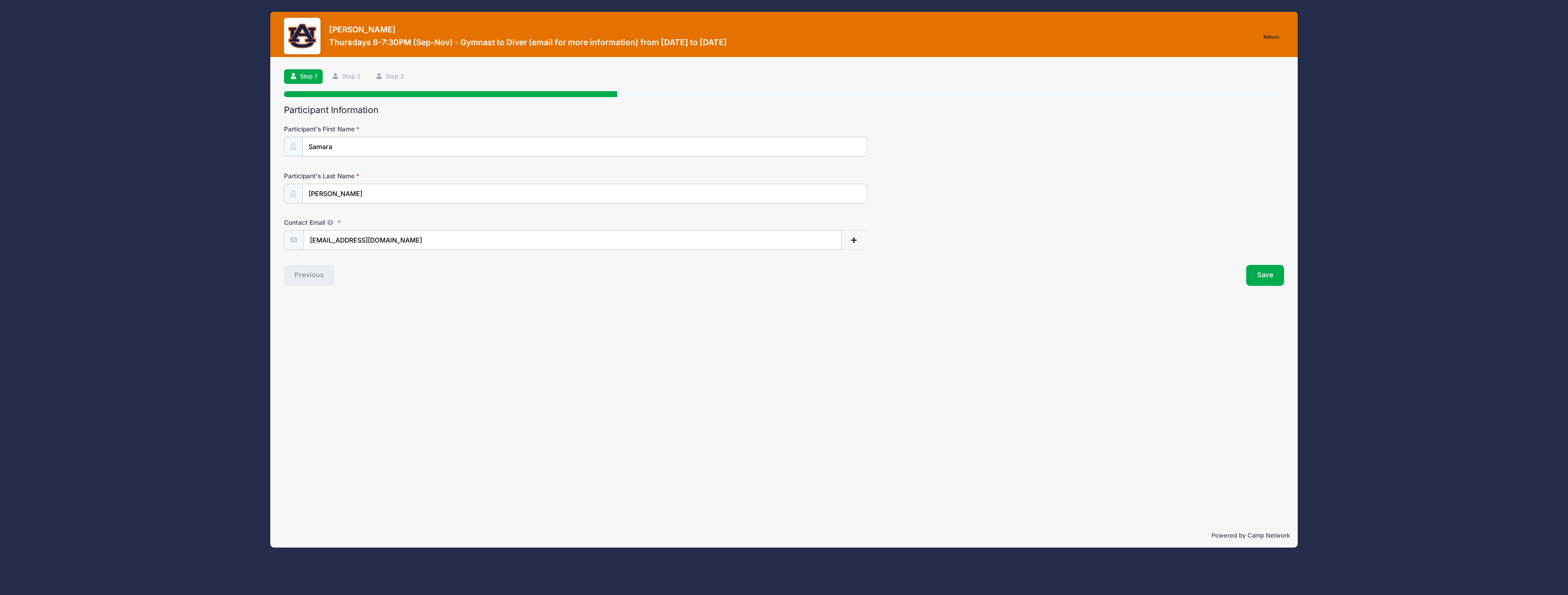
click at [579, 236] on input "sagsreedy@gmail.com" at bounding box center [572, 240] width 538 height 19
click at [866, 241] on button "button" at bounding box center [853, 240] width 26 height 19
click at [513, 288] on input "text" at bounding box center [531, 286] width 454 height 19
type input "steven.reedy1127@gmail.com"
click at [1261, 327] on button "Save" at bounding box center [1265, 321] width 38 height 21
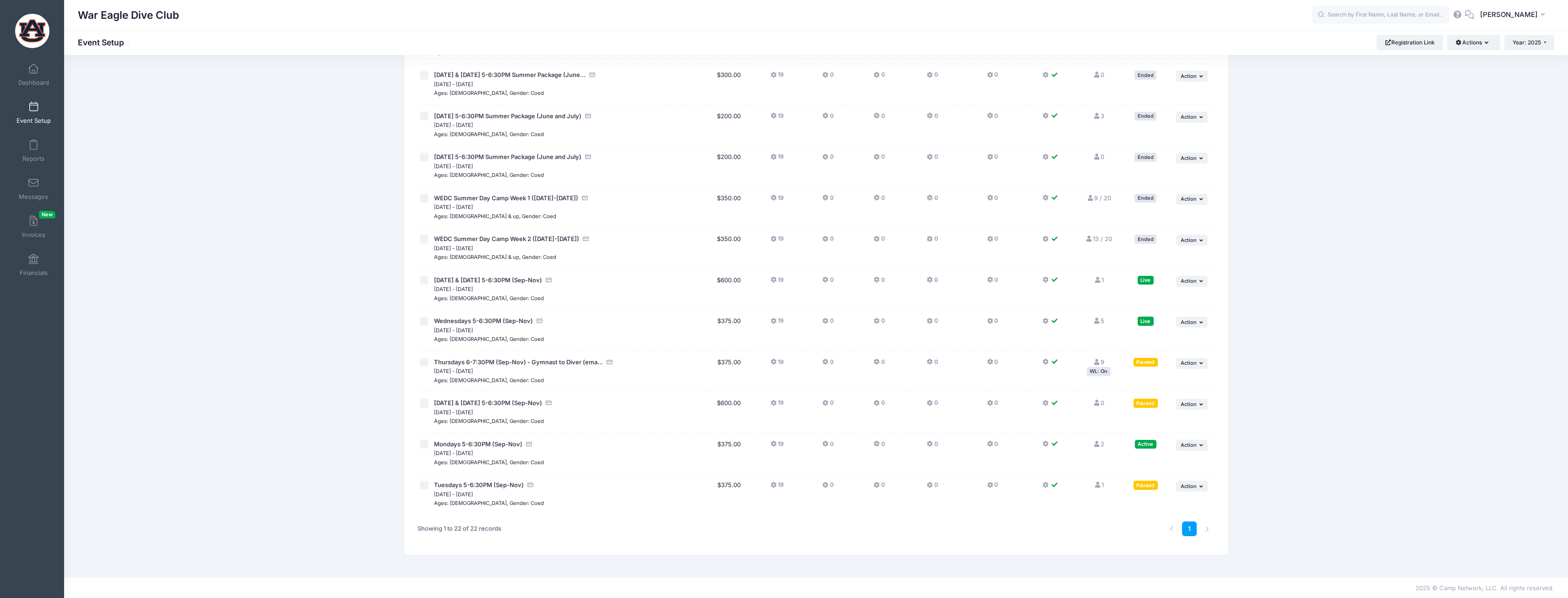
scroll to position [507, 0]
click at [484, 360] on span "Thursdays 6-7:30PM (Sep-Nov) - Gymnast to Diver (ema..." at bounding box center [518, 361] width 169 height 8
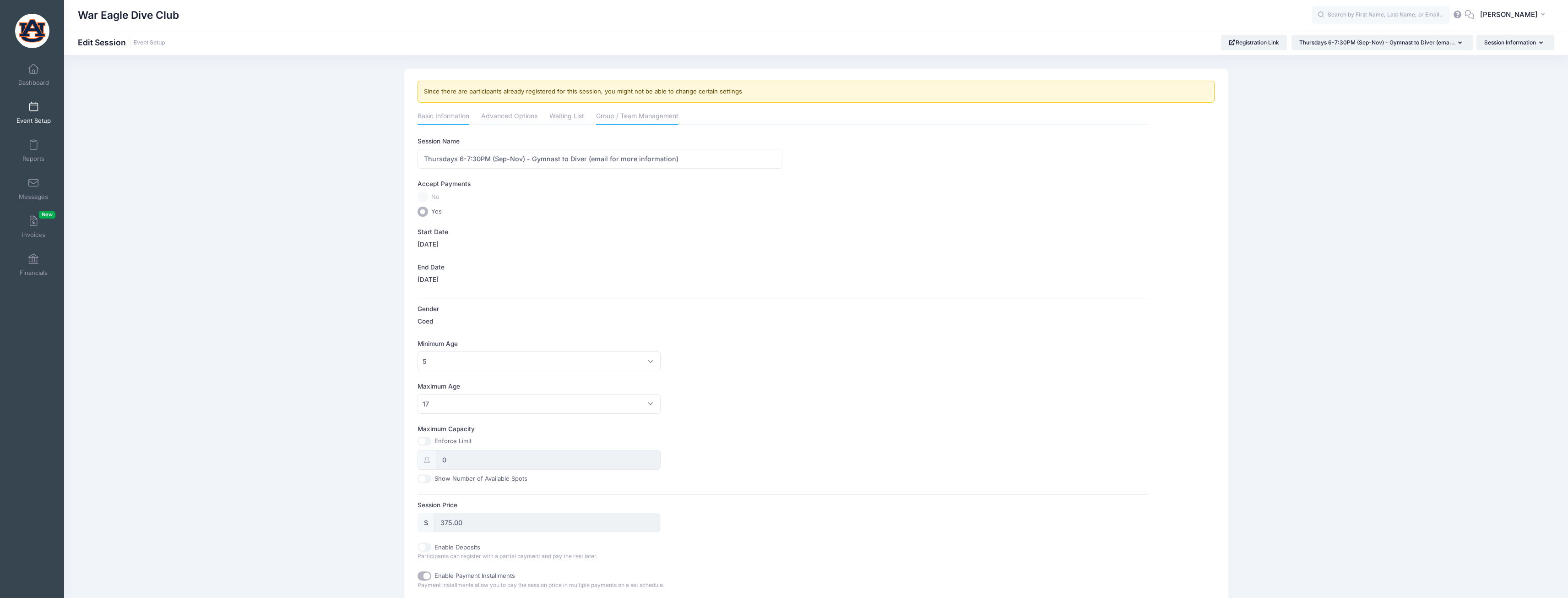
click at [620, 112] on link "Group / Team Management" at bounding box center [636, 116] width 82 height 16
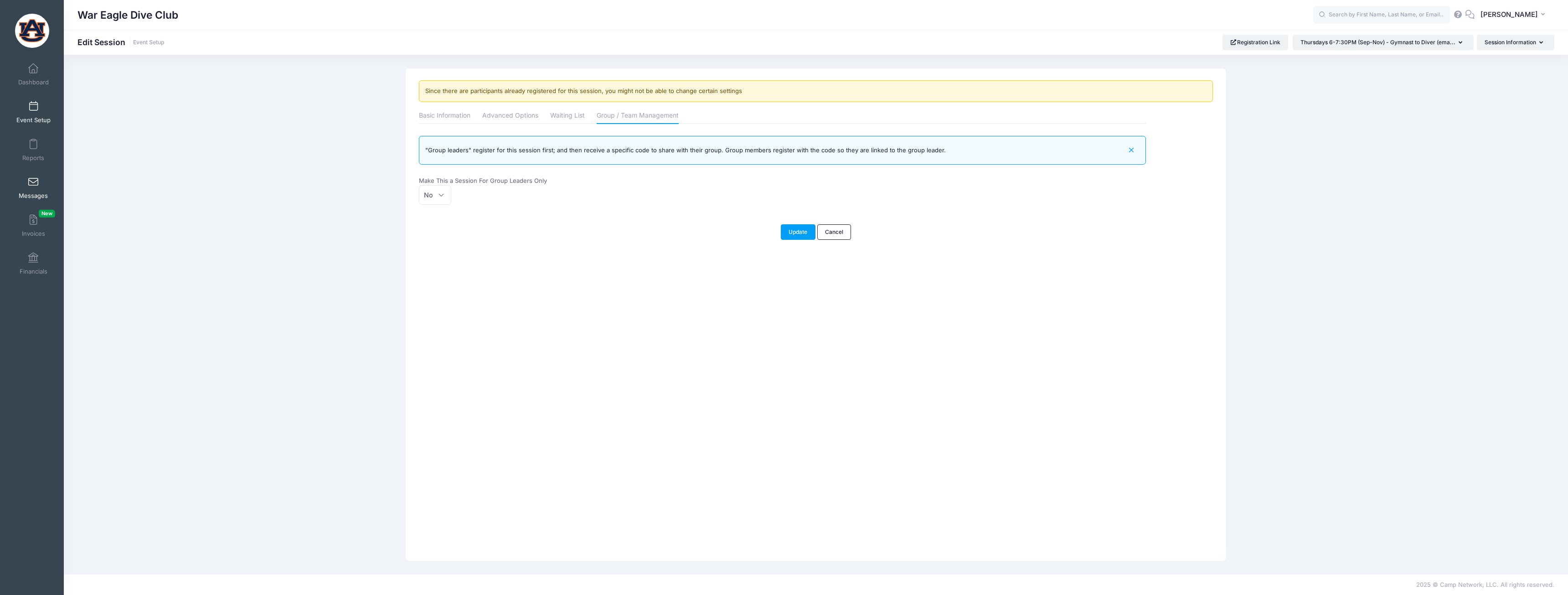
click at [41, 188] on link "Messages" at bounding box center [33, 188] width 43 height 32
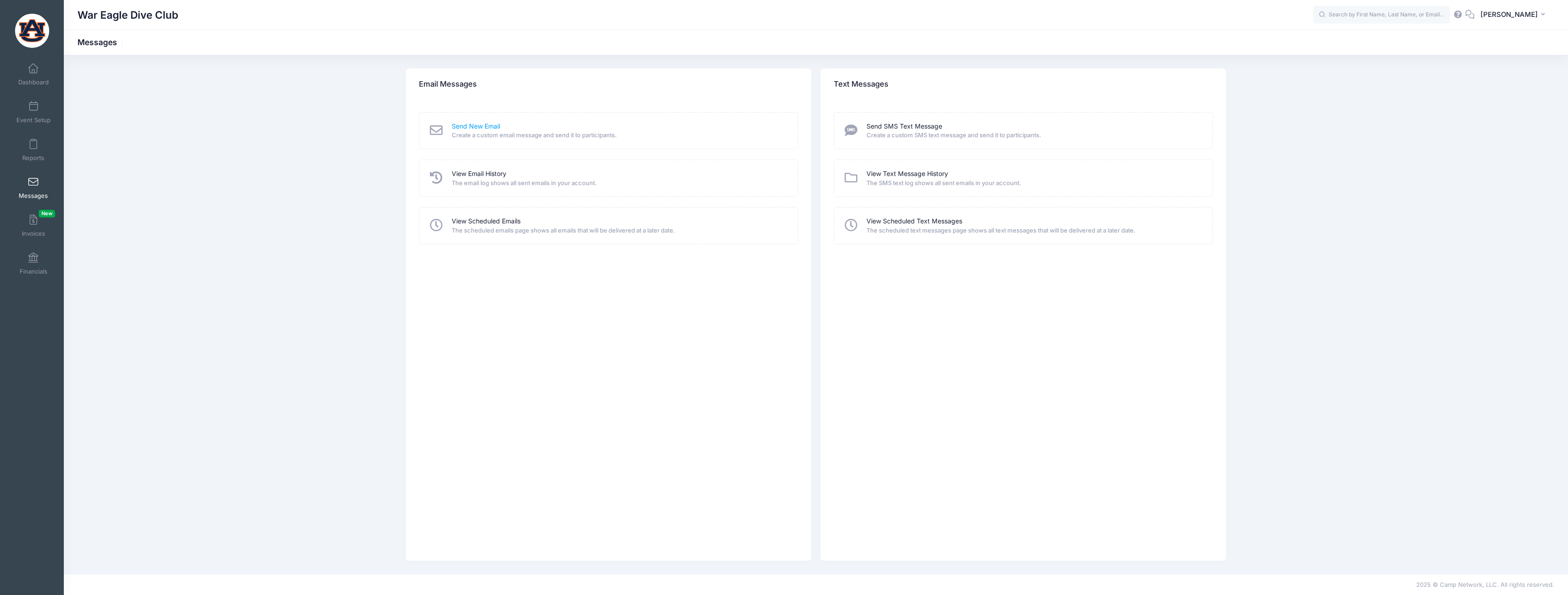
click at [476, 123] on link "Send New Email" at bounding box center [476, 126] width 48 height 9
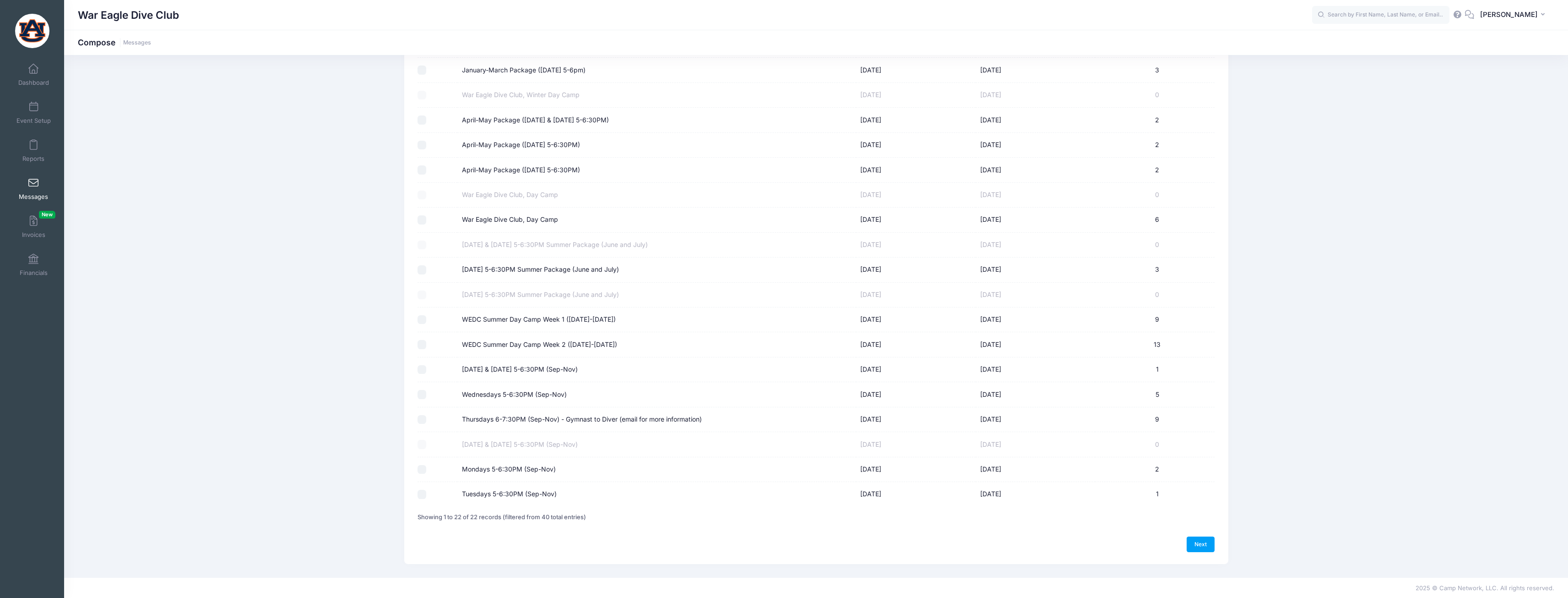
scroll to position [191, 0]
click at [587, 415] on label "Thursdays 6-7:30PM (Sep-Nov) - Gymnast to Diver (email for more information)" at bounding box center [582, 419] width 240 height 9
click at [427, 415] on input "Thursdays 6-7:30PM (Sep-Nov) - Gymnast to Diver (email for more information)" at bounding box center [422, 419] width 9 height 9
checkbox input "true"
click at [1213, 543] on link "Next" at bounding box center [1201, 544] width 29 height 15
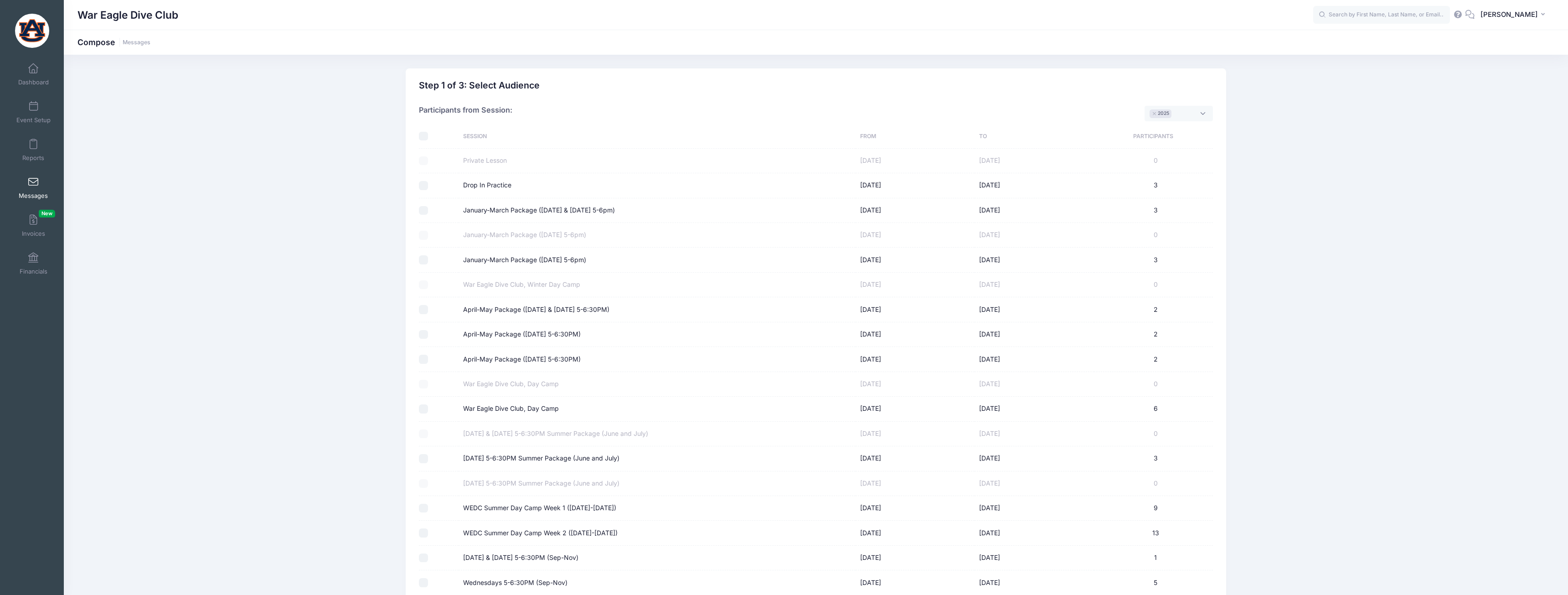
select select "50"
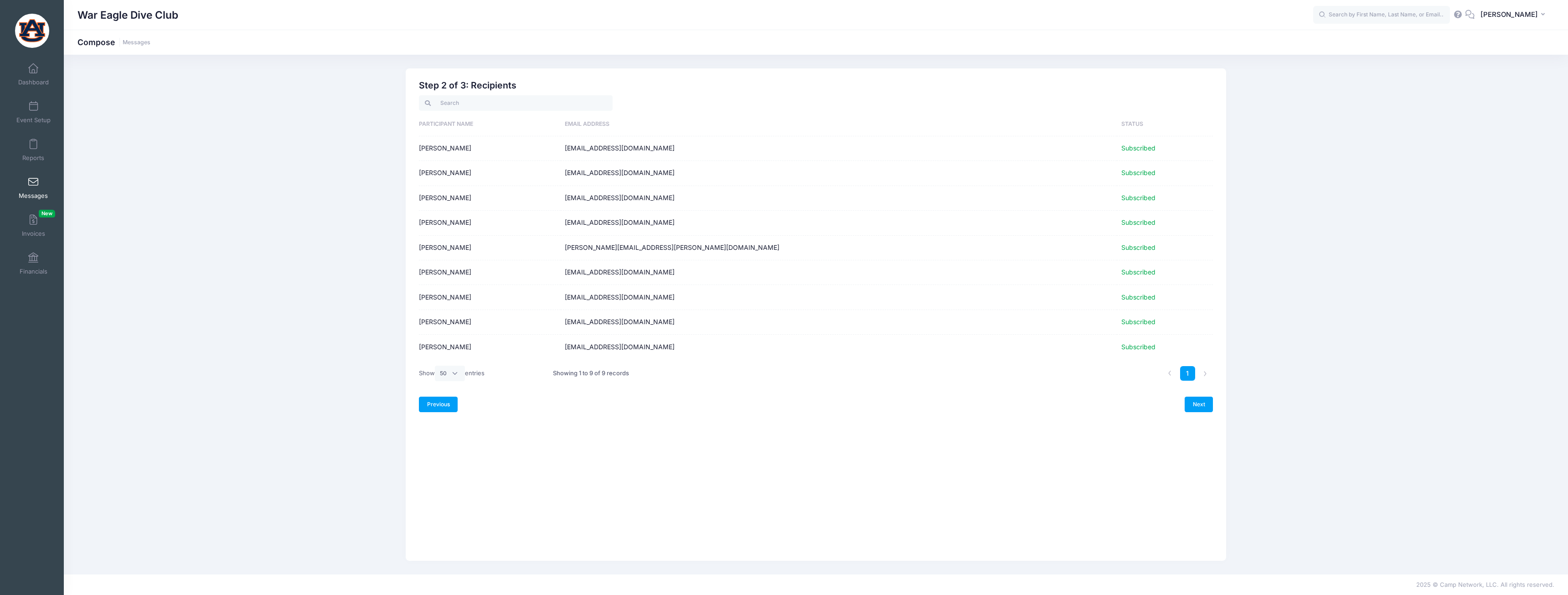
click at [444, 409] on link "Previous" at bounding box center [439, 404] width 39 height 15
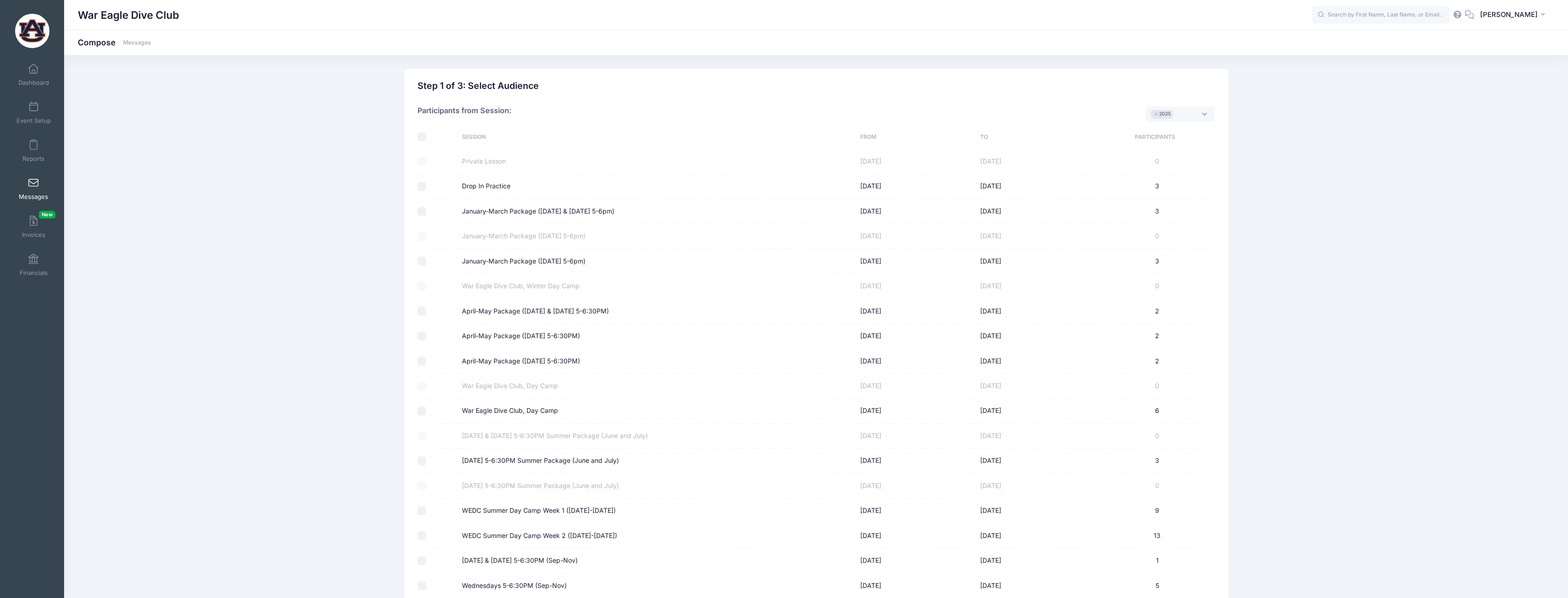
click at [1475, 15] on icon at bounding box center [1470, 14] width 10 height 6
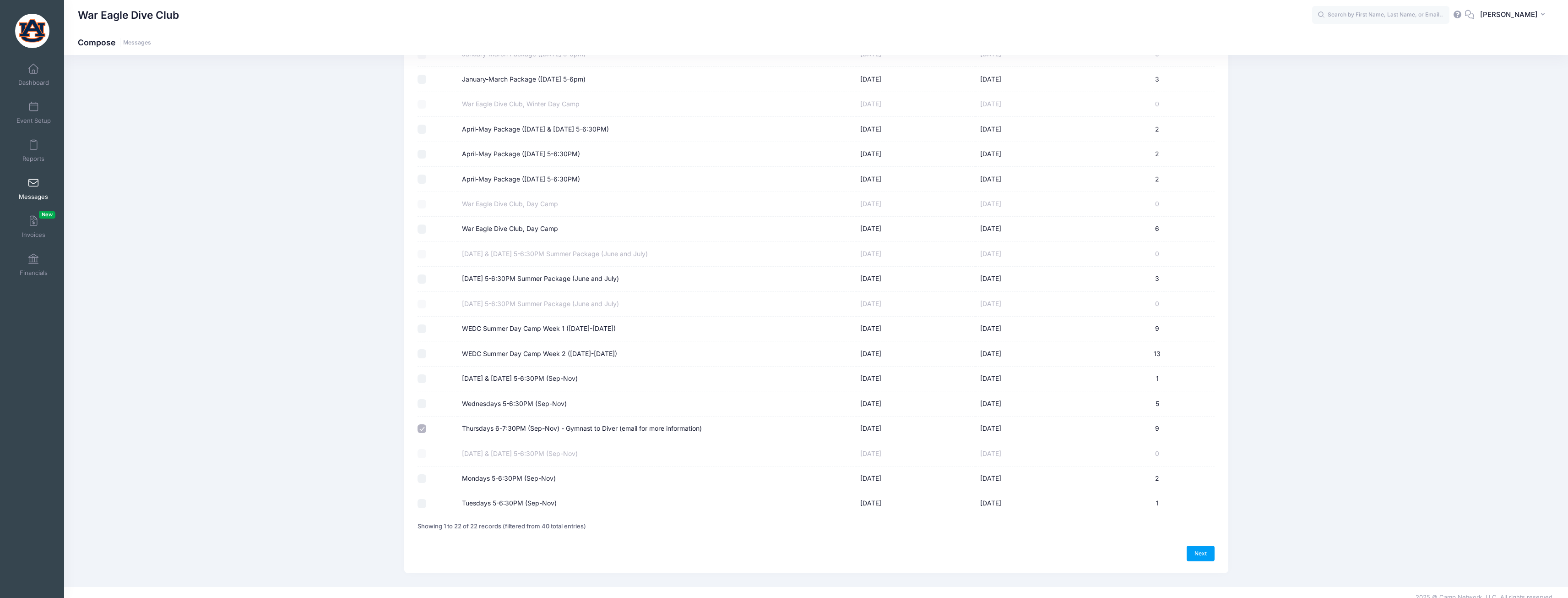
scroll to position [191, 0]
click at [532, 420] on label "Thursdays 6-7:30PM (Sep-Nov) - Gymnast to Diver (email for more information)" at bounding box center [582, 419] width 240 height 9
click at [427, 420] on input "Thursdays 6-7:30PM (Sep-Nov) - Gymnast to Diver (email for more information)" at bounding box center [422, 419] width 9 height 9
checkbox input "false"
click at [40, 108] on link "Event Setup" at bounding box center [33, 112] width 43 height 32
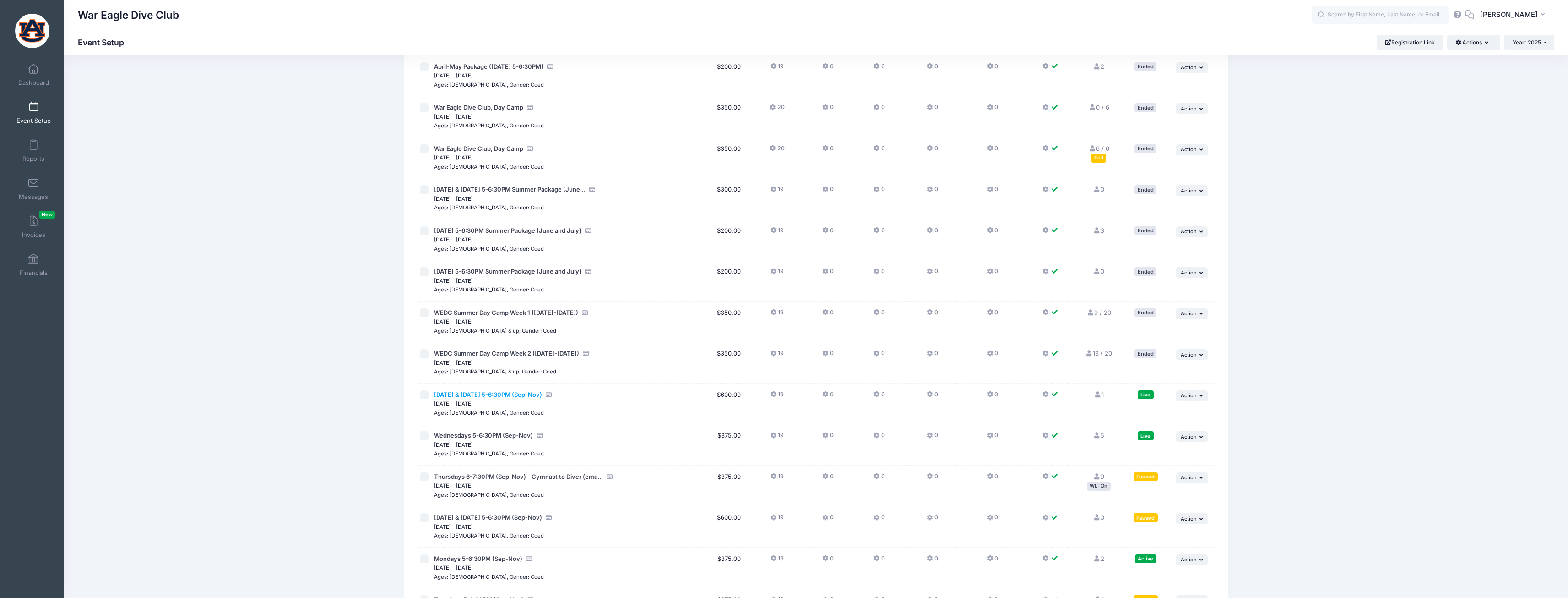
scroll to position [504, 0]
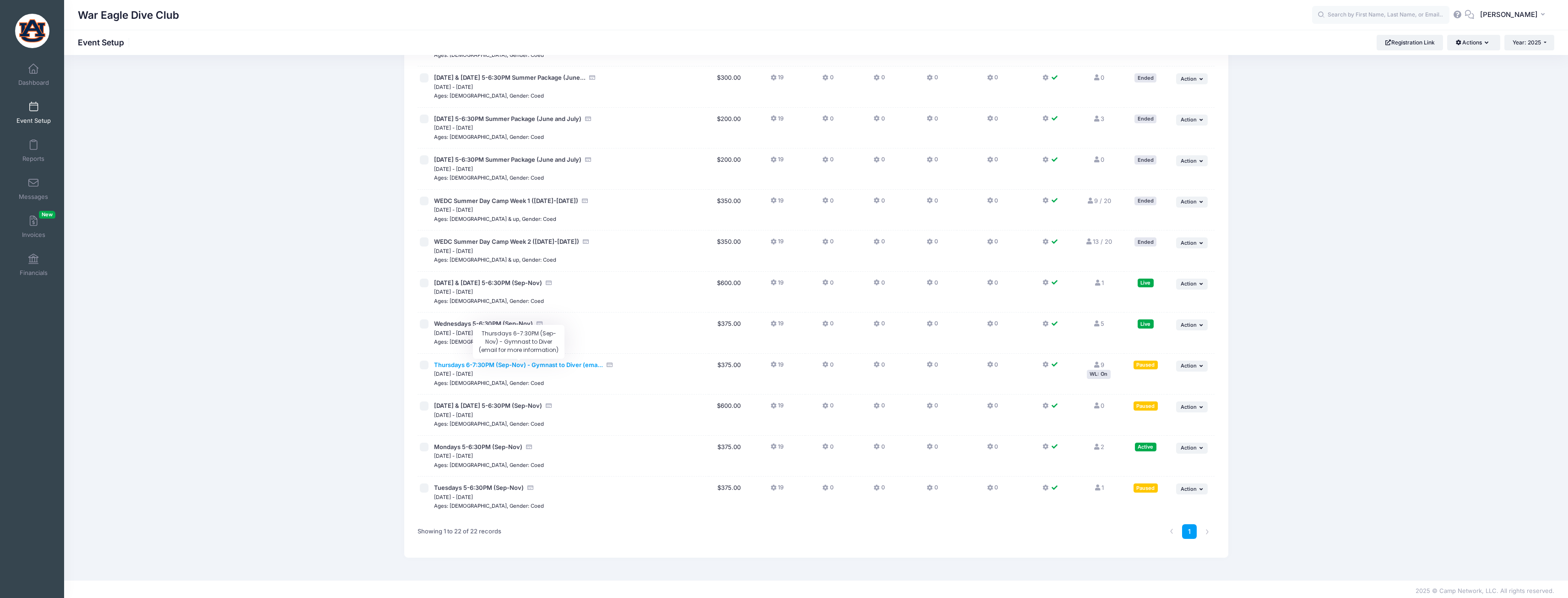
click at [518, 366] on span "Thursdays 6-7:30PM (Sep-Nov) - Gymnast to Diver (ema..." at bounding box center [518, 365] width 169 height 8
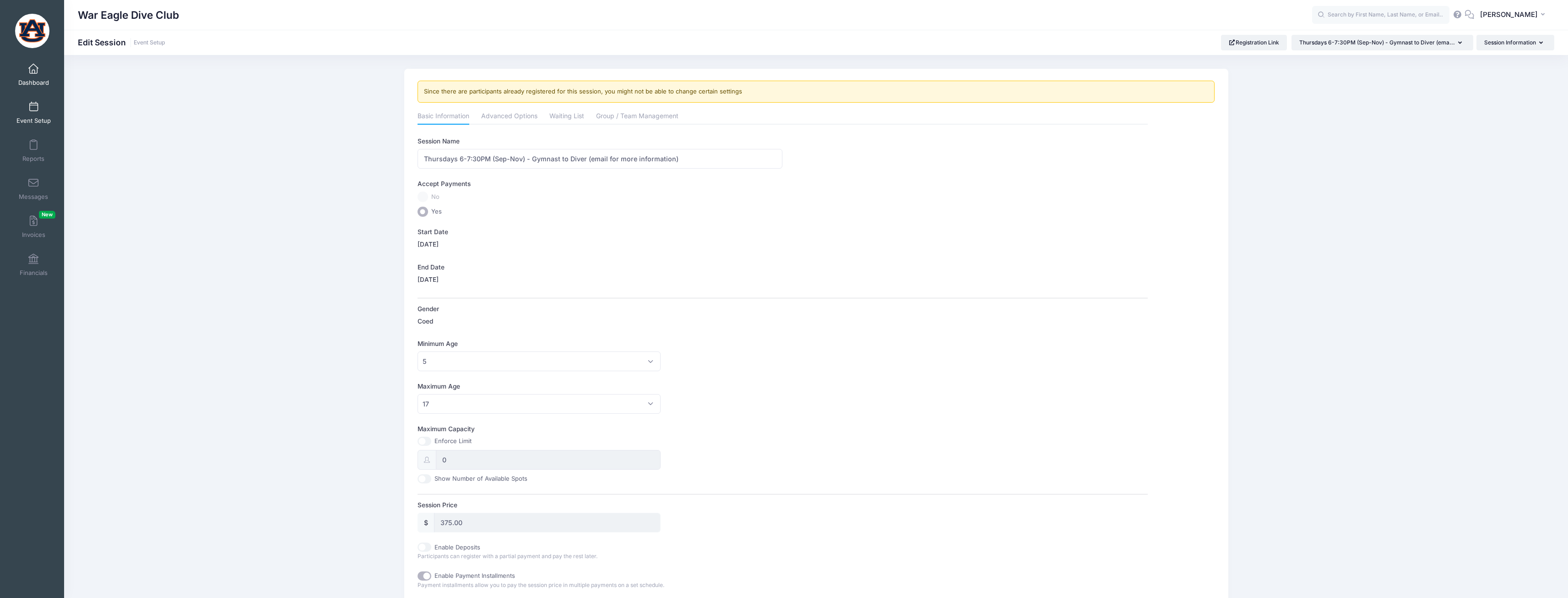
click at [34, 76] on link "Dashboard" at bounding box center [33, 74] width 43 height 32
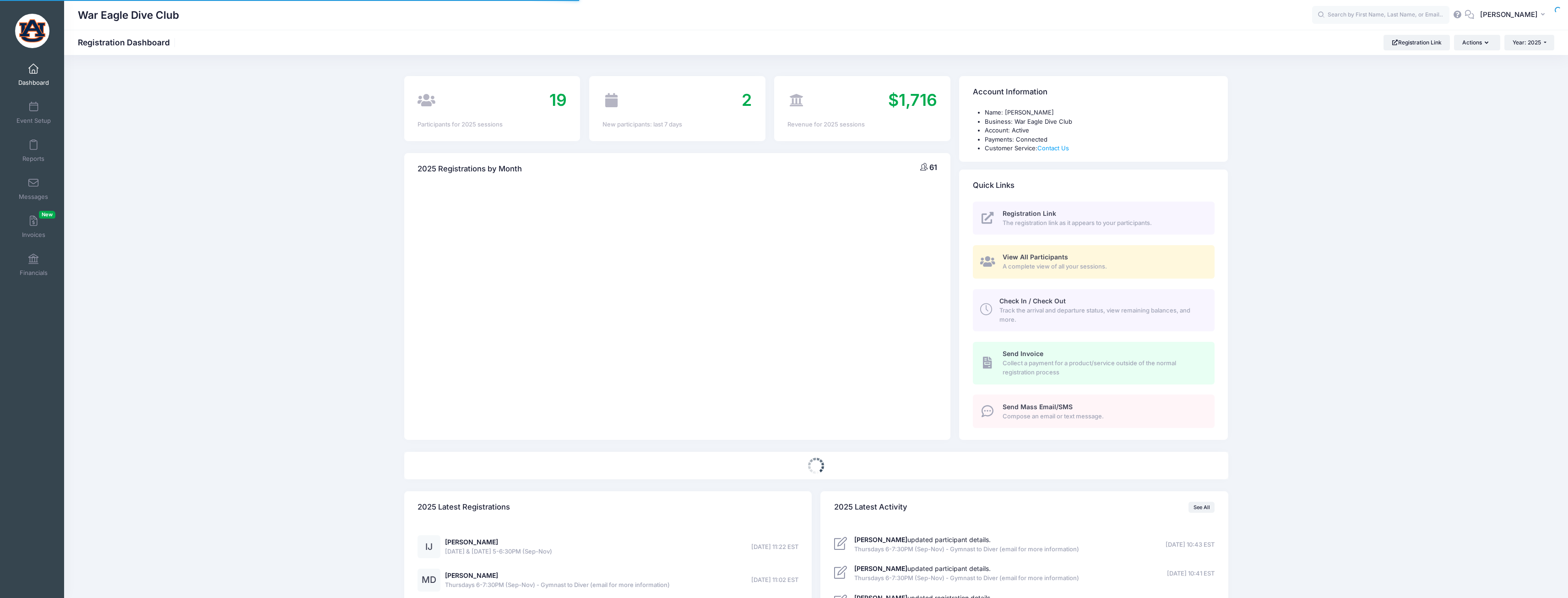
select select
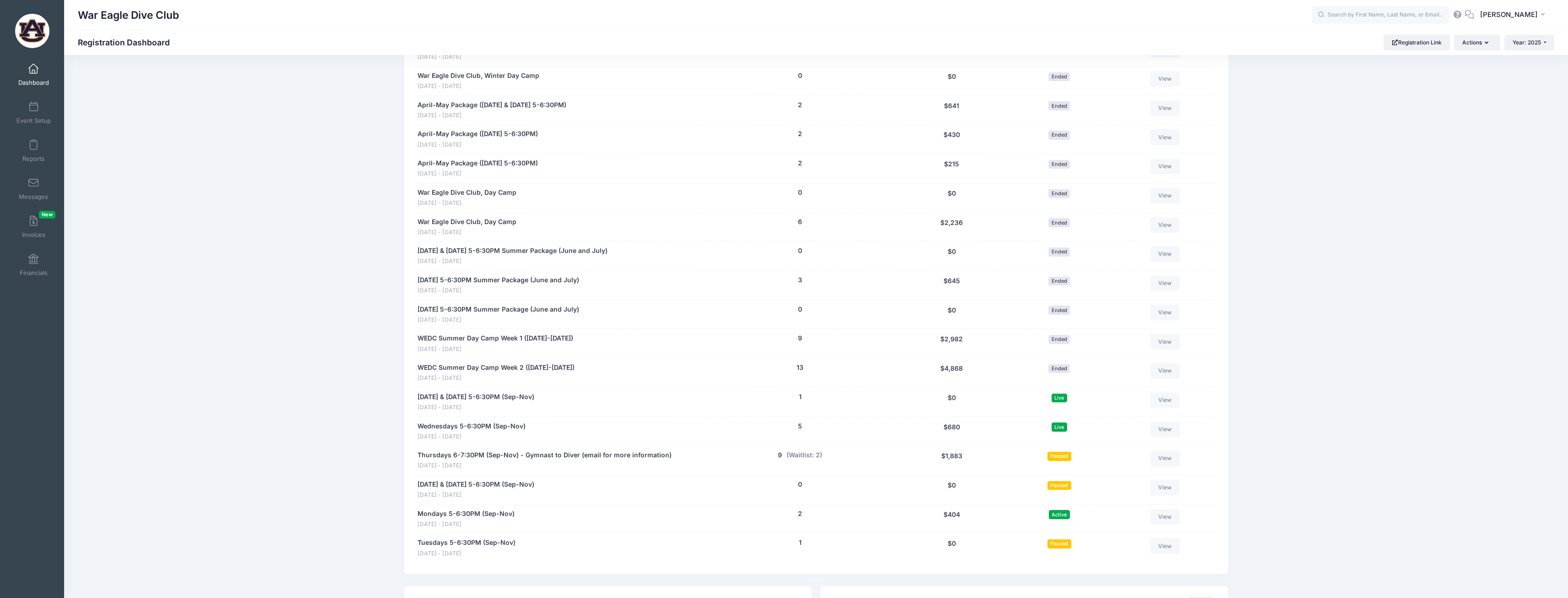
scroll to position [687, 0]
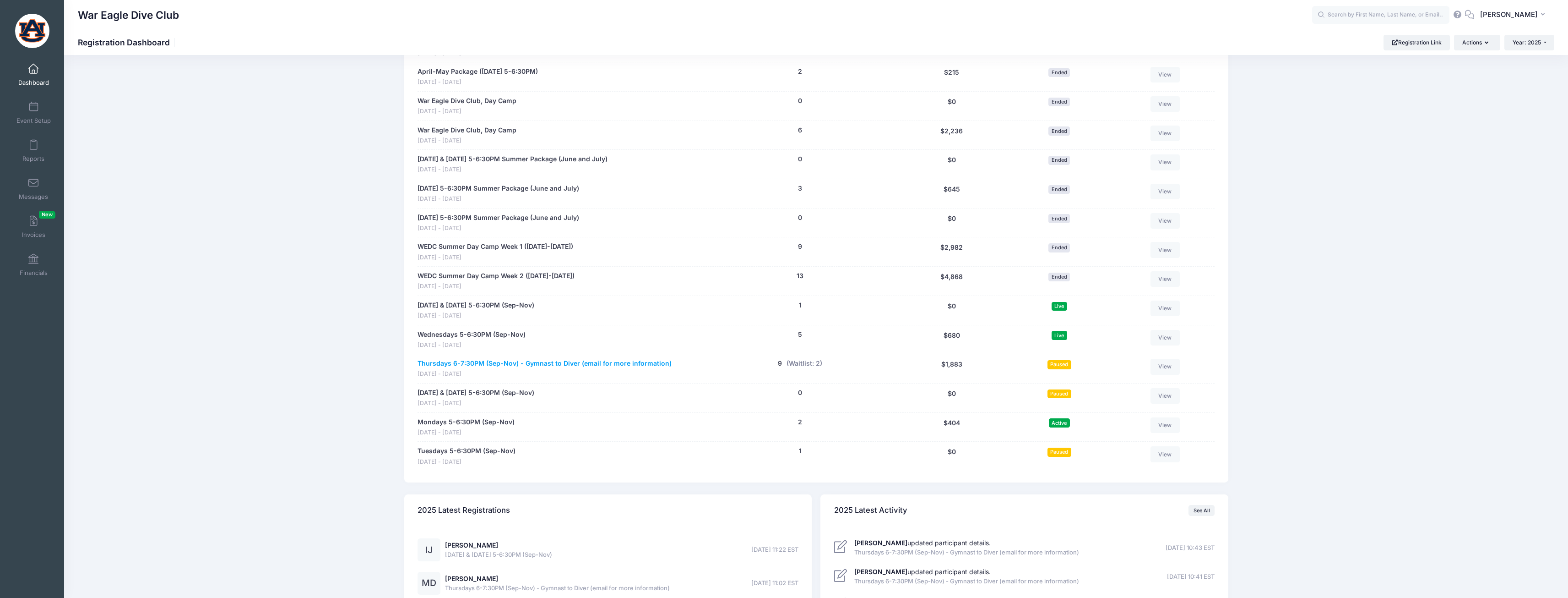
click at [530, 362] on link "Thursdays 6-7:30PM (Sep-Nov) - Gymnast to Diver (email for more information)" at bounding box center [544, 363] width 254 height 9
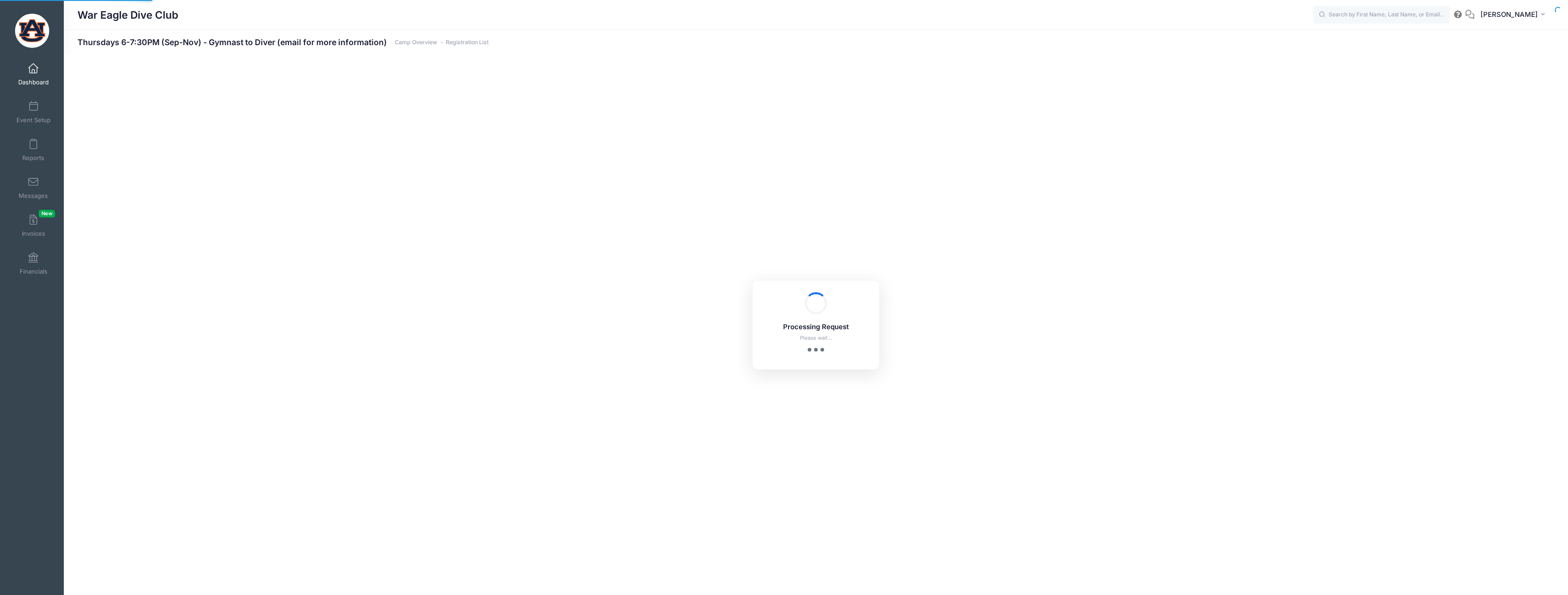
select select "10"
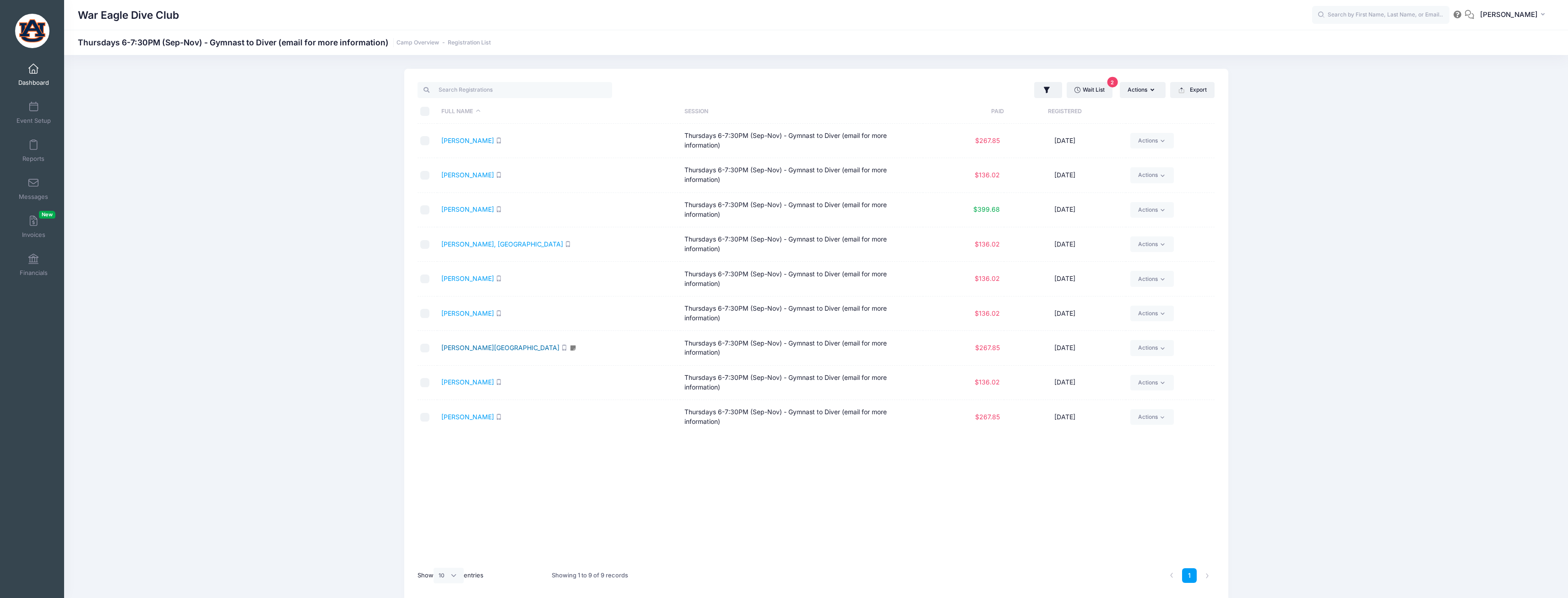
drag, startPoint x: 478, startPoint y: 353, endPoint x: 482, endPoint y: 348, distance: 6.4
click at [478, 353] on td "[PERSON_NAME][GEOGRAPHIC_DATA]" at bounding box center [559, 348] width 243 height 35
click at [485, 344] on link "Reedy, Samara" at bounding box center [500, 347] width 118 height 8
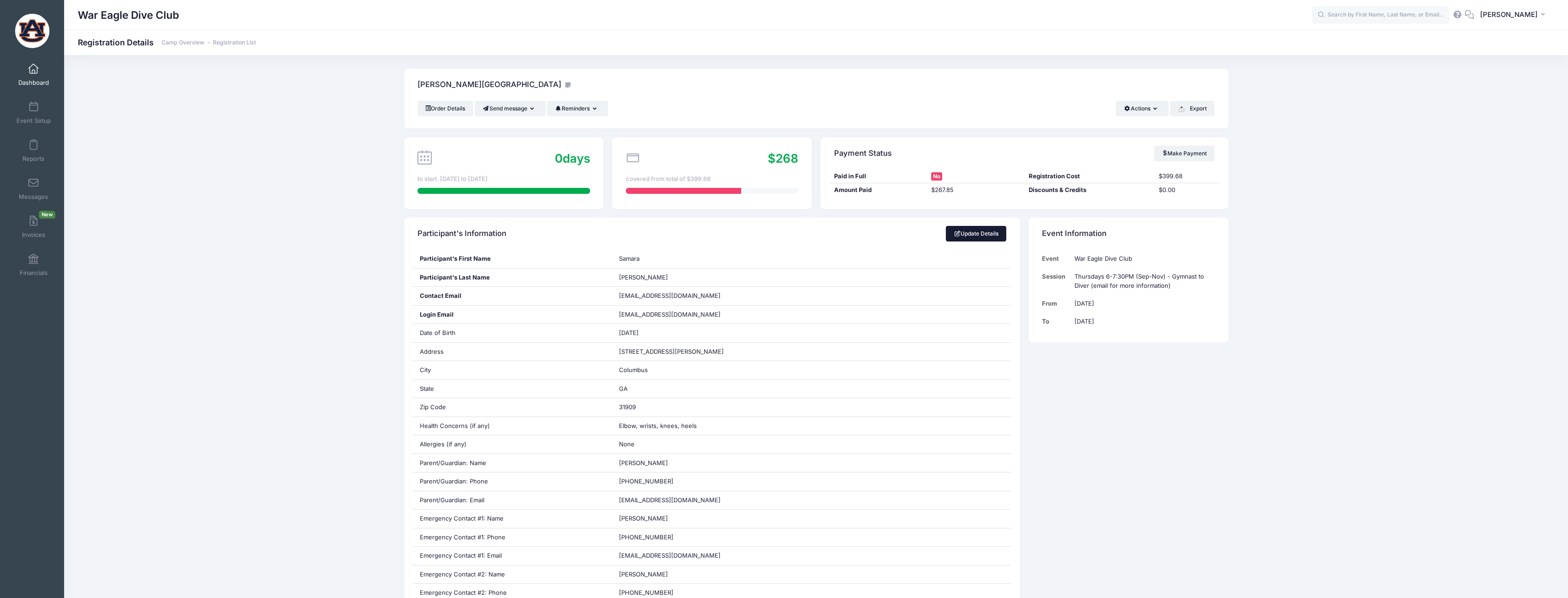
click at [991, 234] on link "Update Details" at bounding box center [976, 233] width 61 height 15
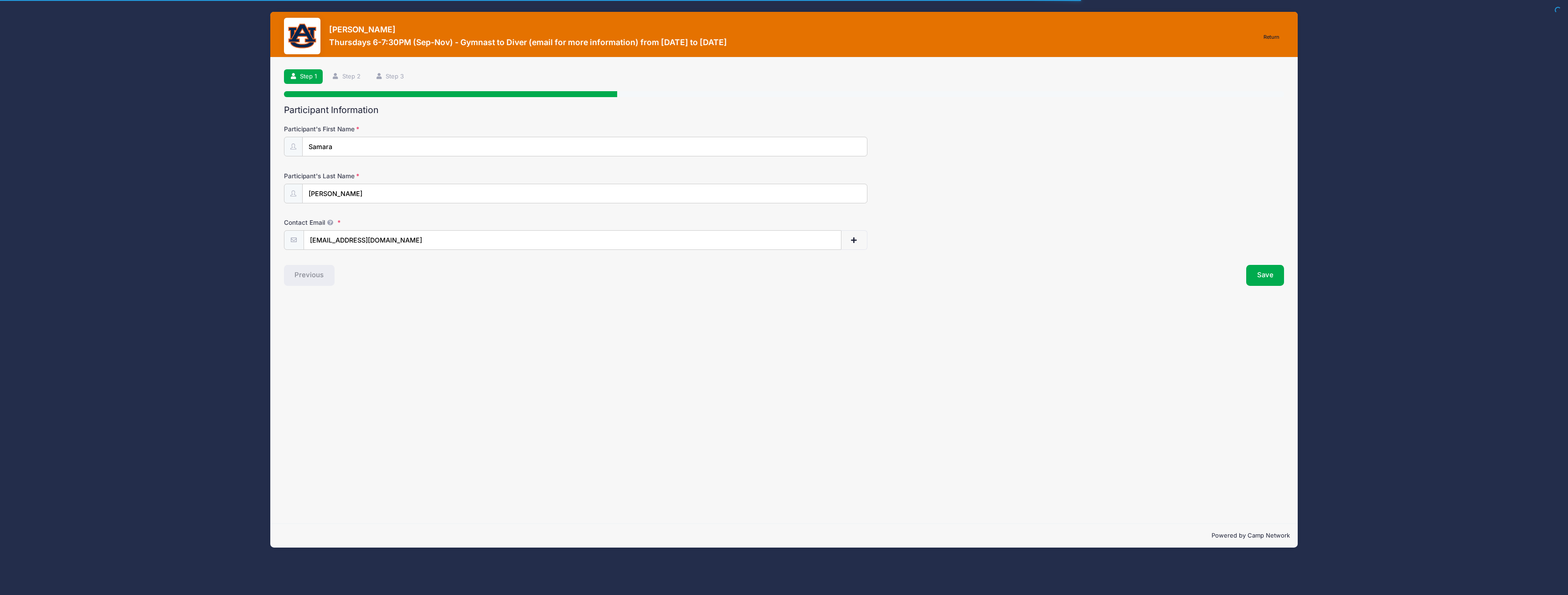
click at [855, 238] on span "button" at bounding box center [854, 241] width 8 height 7
click at [521, 289] on input "text" at bounding box center [531, 286] width 454 height 19
click at [601, 284] on input "text" at bounding box center [531, 286] width 454 height 19
type input "[PERSON_NAME][EMAIL_ADDRESS][DOMAIN_NAME]"
click at [1270, 331] on button "Save" at bounding box center [1265, 321] width 38 height 21
